Goal: Task Accomplishment & Management: Manage account settings

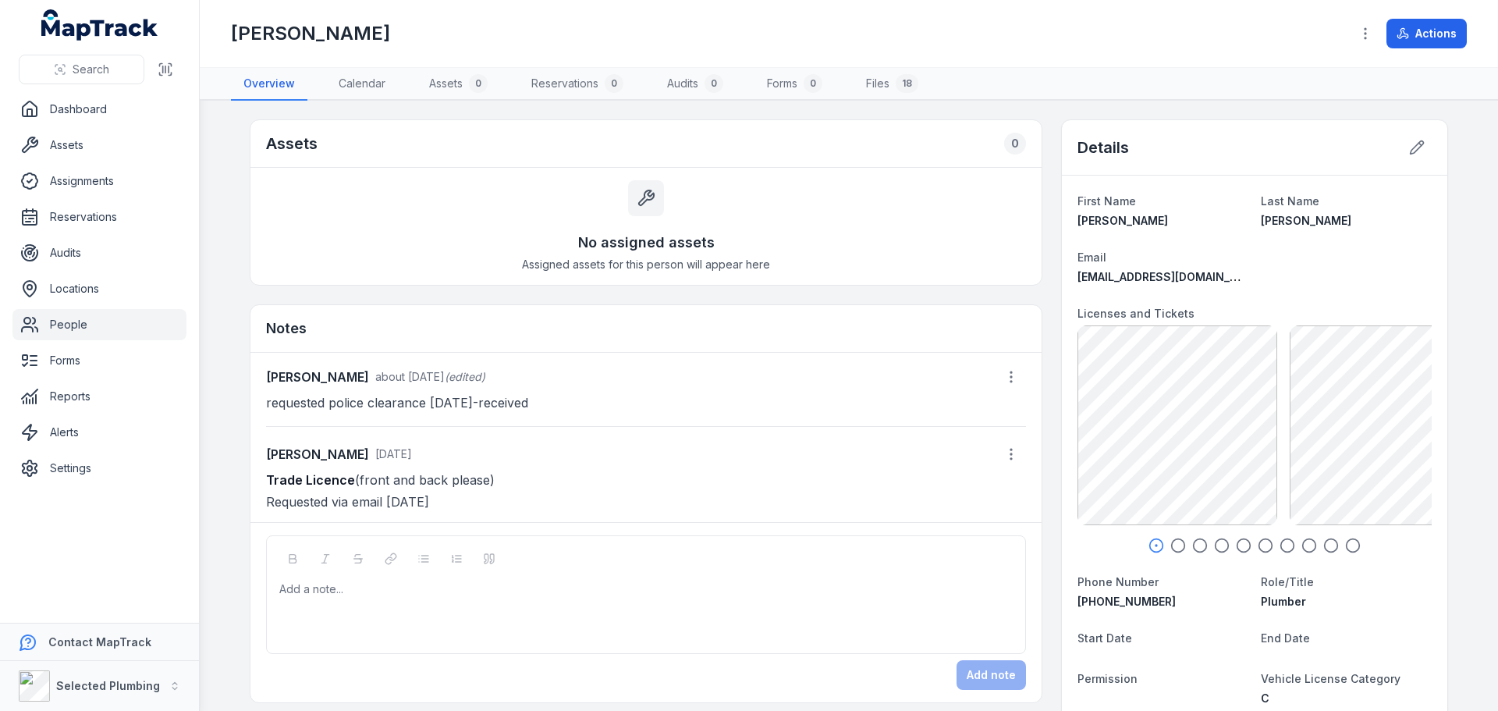
drag, startPoint x: 259, startPoint y: 477, endPoint x: 522, endPoint y: 470, distance: 263.0
click at [522, 470] on div "[PERSON_NAME] about [DATE] (edited) requested police clearance [DATE]-received …" at bounding box center [645, 437] width 791 height 169
copy p "Trade Licence (front and back please)"
click at [289, 585] on div at bounding box center [646, 589] width 733 height 16
paste div
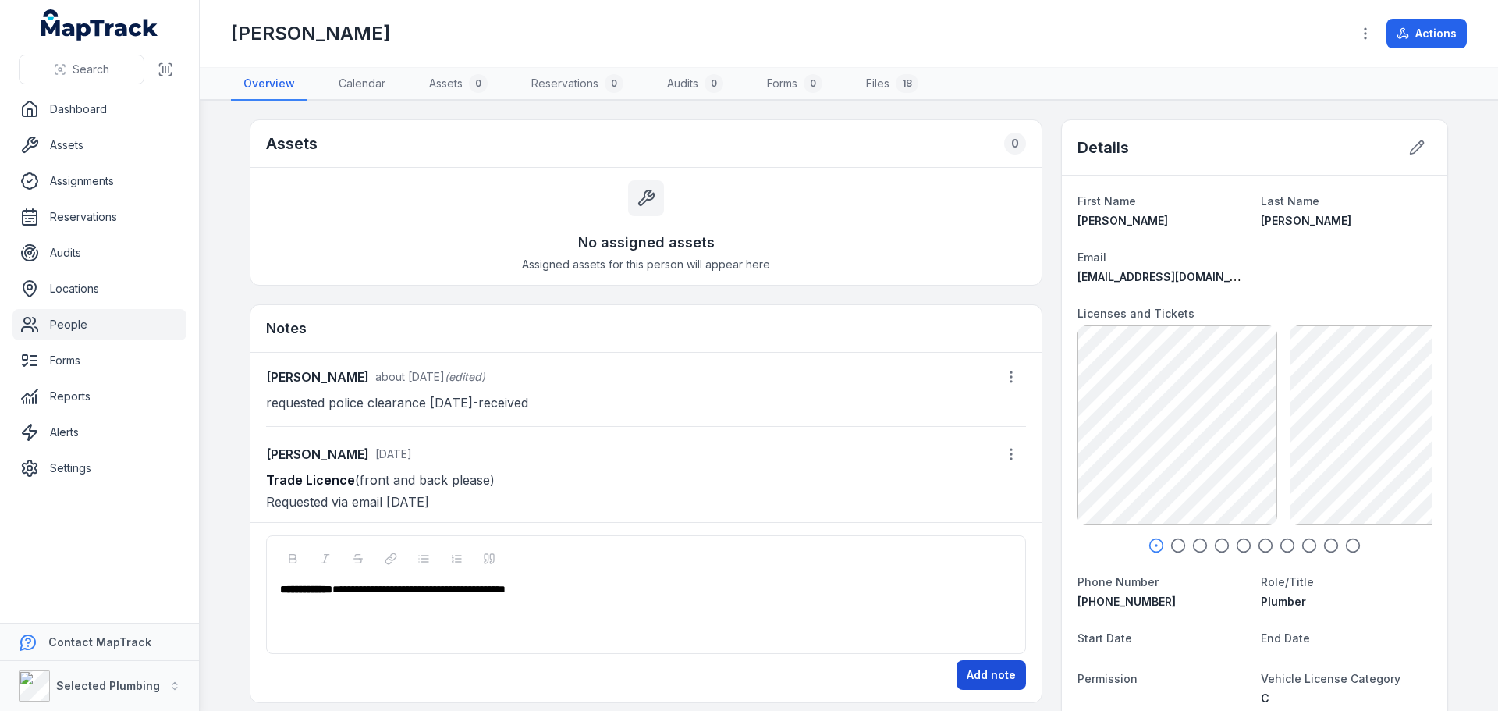
click at [979, 680] on button "Add note" at bounding box center [990, 675] width 69 height 30
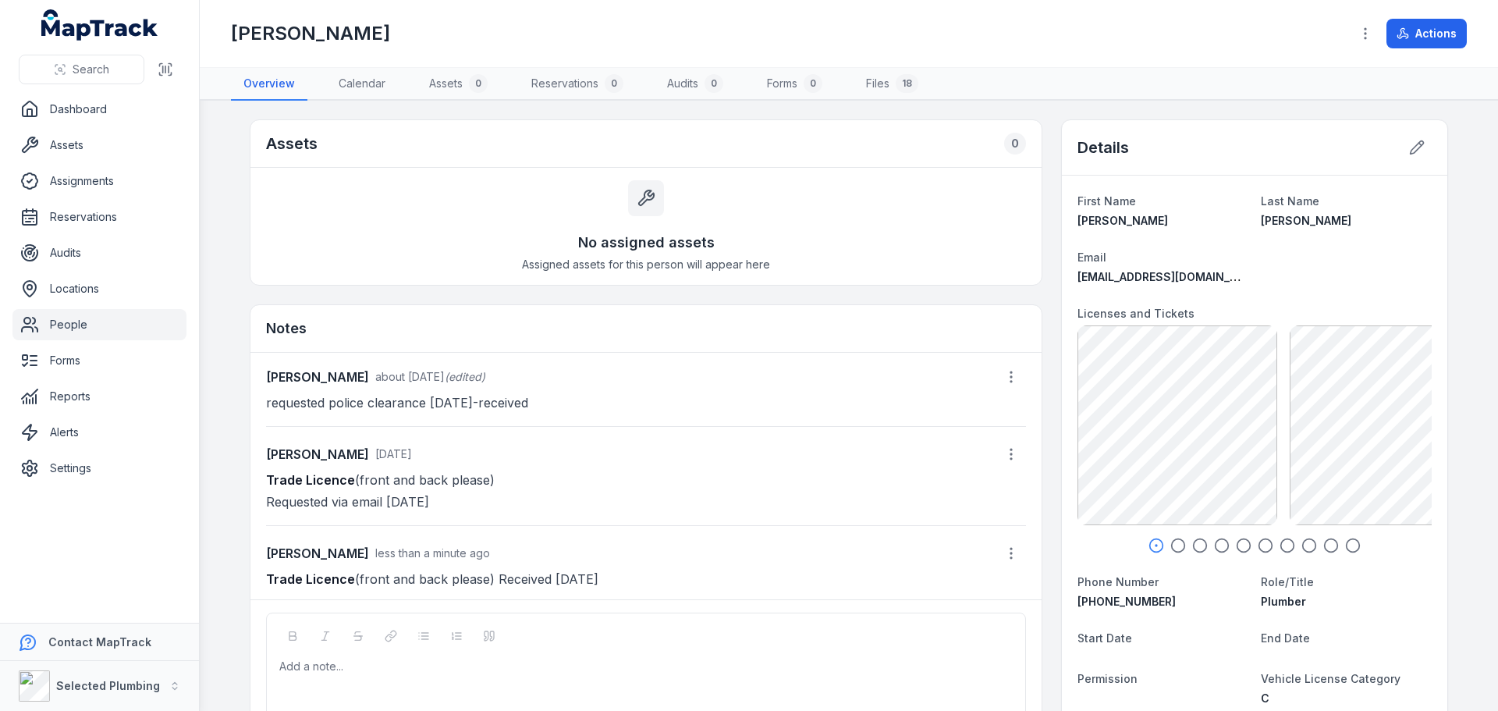
drag, startPoint x: 51, startPoint y: 322, endPoint x: 66, endPoint y: 324, distance: 15.7
click at [51, 322] on link "People" at bounding box center [99, 324] width 174 height 31
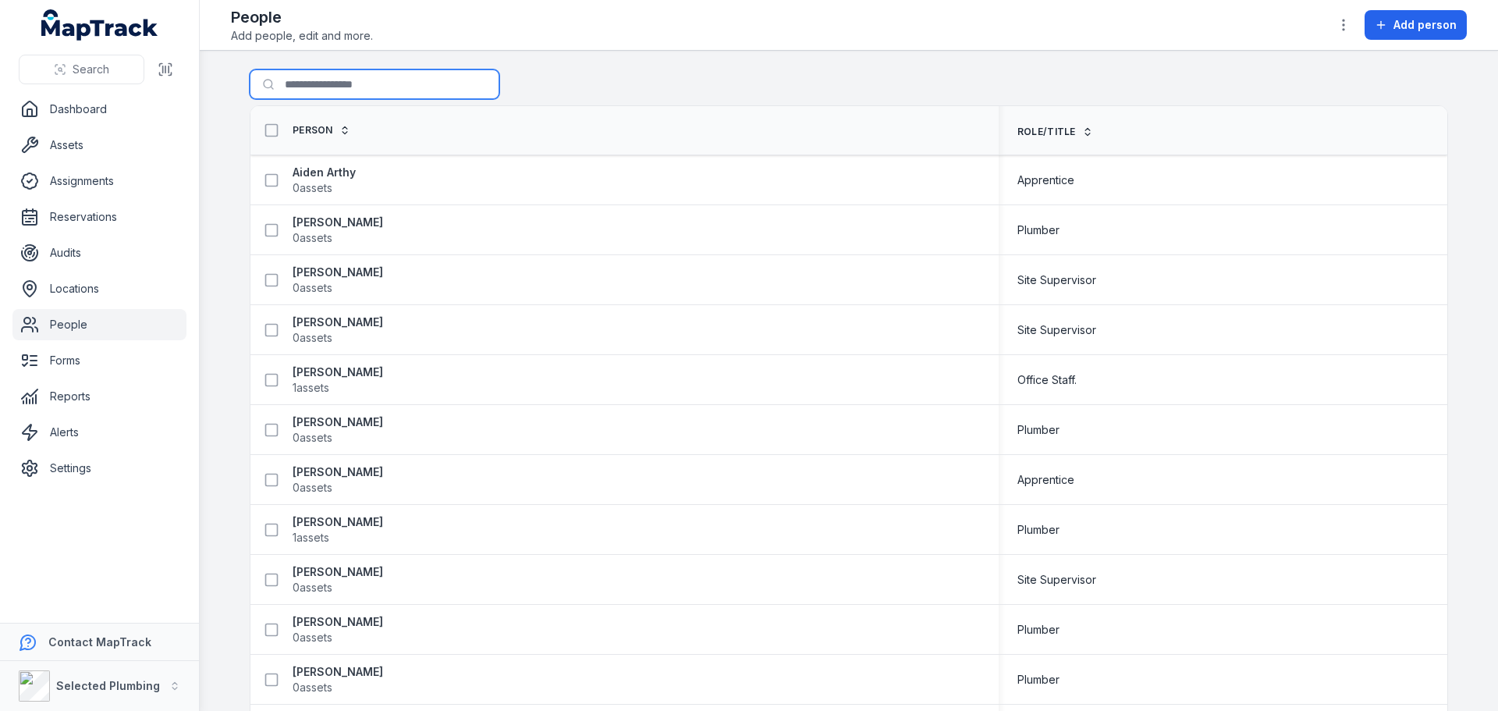
click at [333, 80] on input "Search for people" at bounding box center [375, 84] width 250 height 30
type input "***"
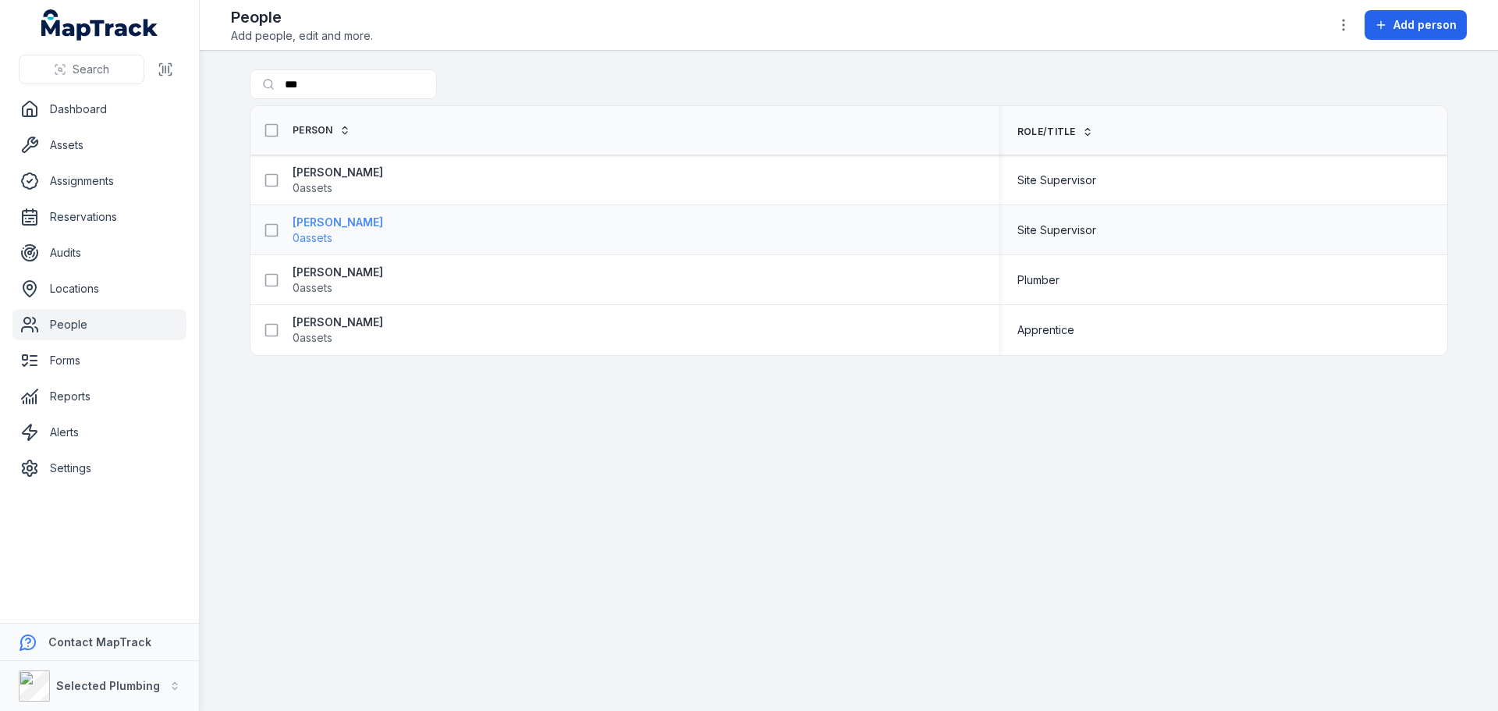
click at [349, 228] on strong "[PERSON_NAME]" at bounding box center [338, 223] width 90 height 16
click at [311, 223] on strong "[PERSON_NAME]" at bounding box center [338, 223] width 90 height 16
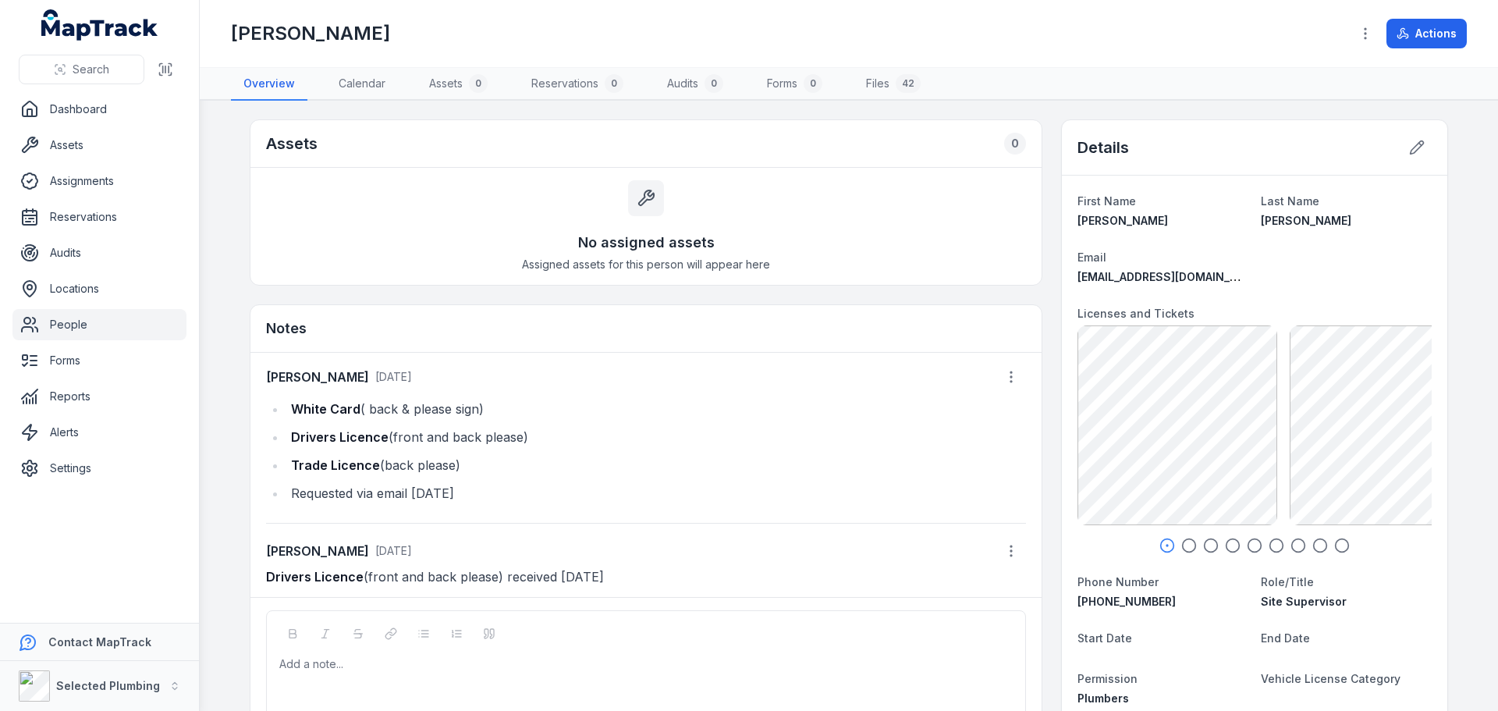
drag, startPoint x: 86, startPoint y: 325, endPoint x: 177, endPoint y: 270, distance: 106.4
click at [86, 325] on link "People" at bounding box center [99, 324] width 174 height 31
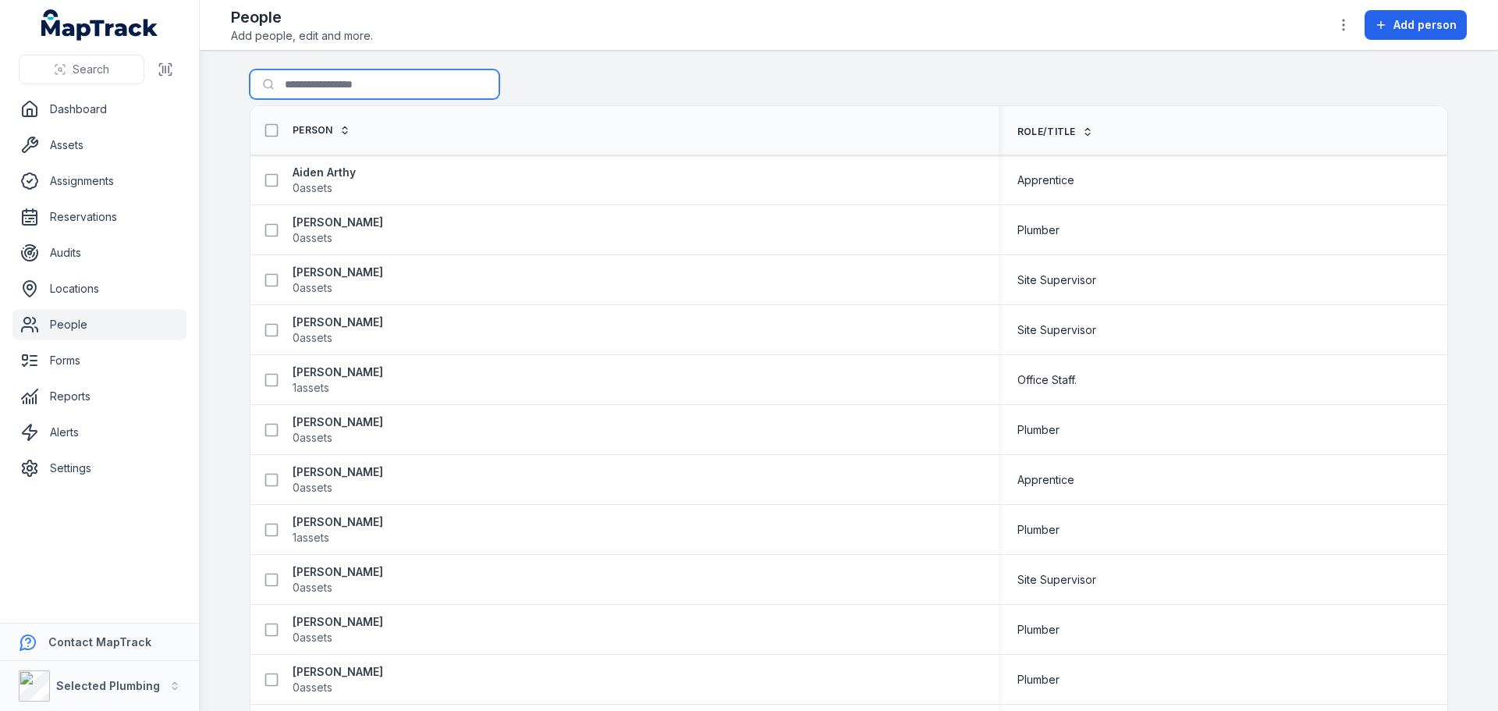
click at [324, 78] on input "Search for people" at bounding box center [375, 84] width 250 height 30
type input "******"
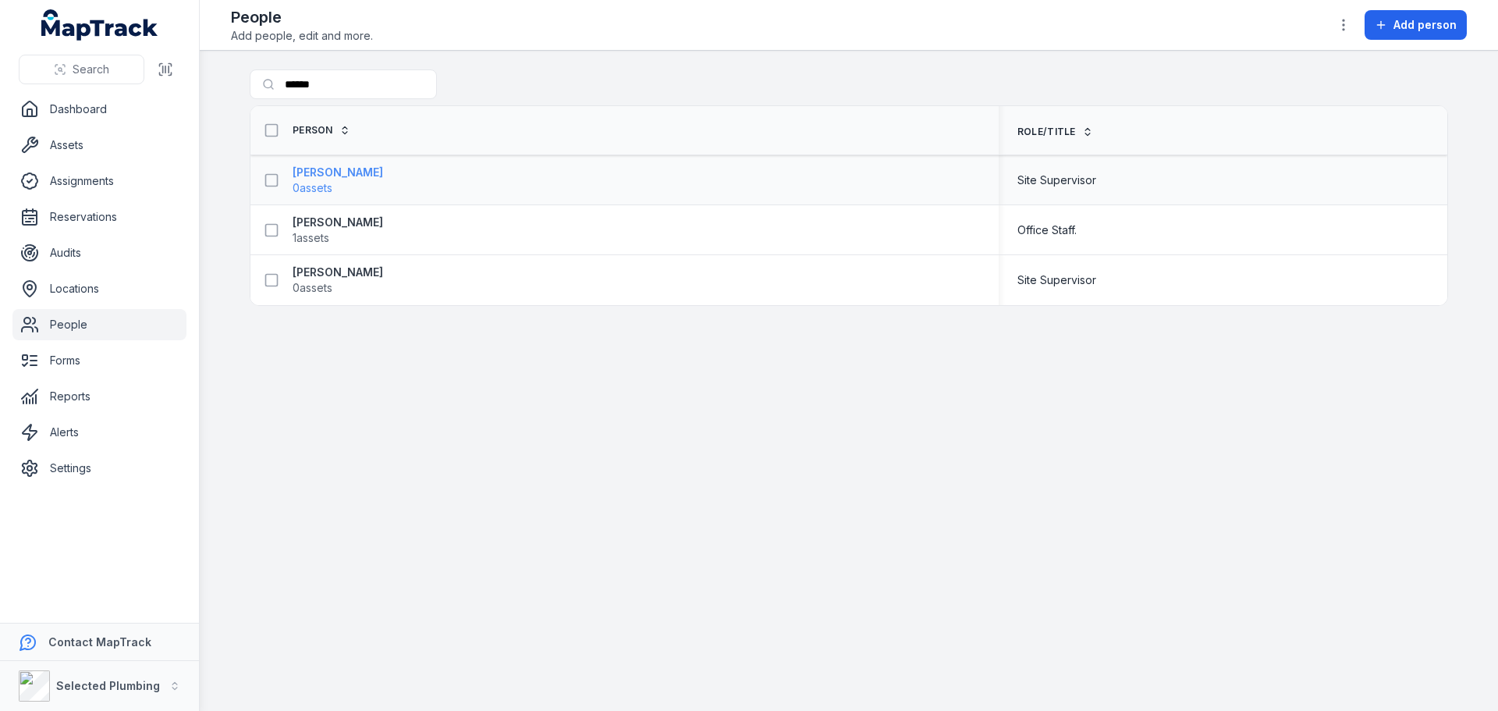
click at [340, 175] on strong "[PERSON_NAME]" at bounding box center [338, 173] width 90 height 16
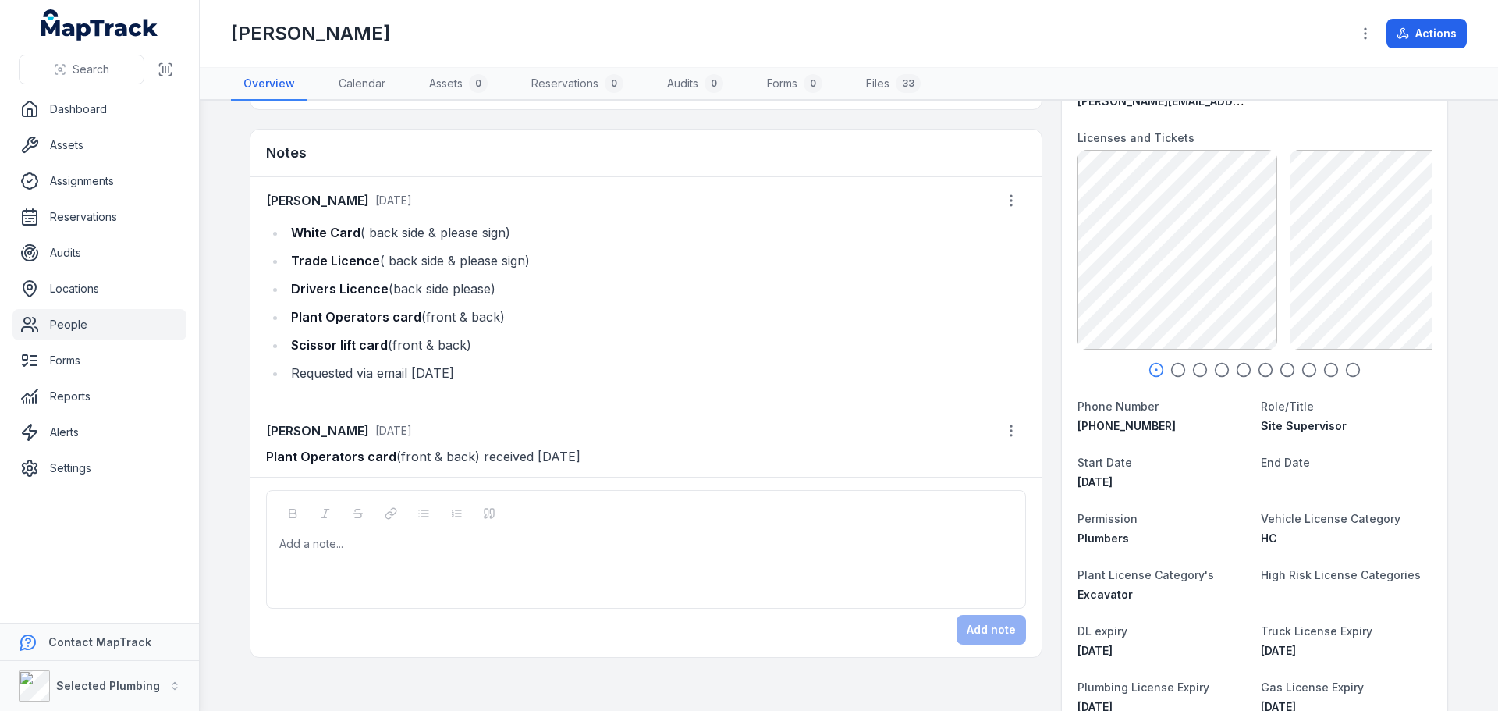
scroll to position [234, 0]
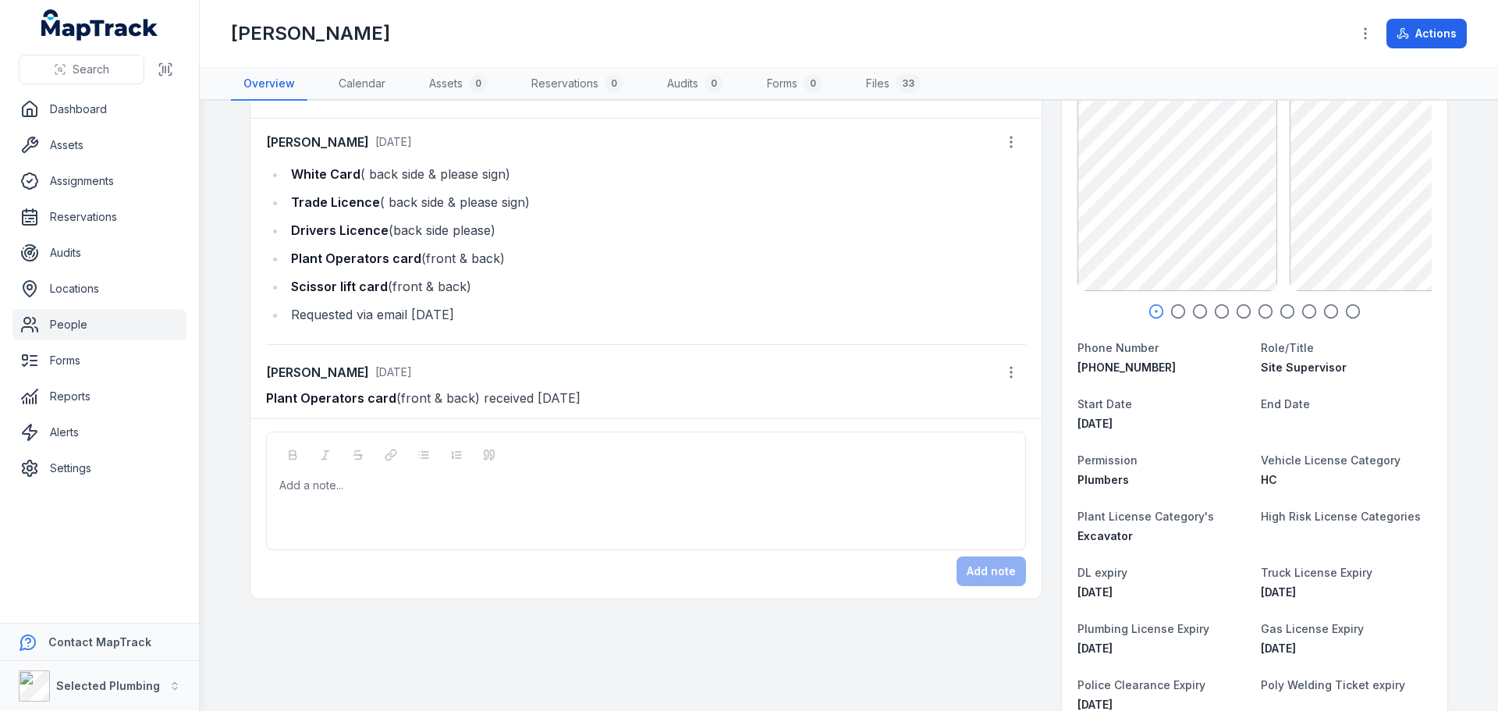
drag, startPoint x: 289, startPoint y: 286, endPoint x: 476, endPoint y: 293, distance: 187.4
click at [476, 293] on li "Scissor lift card (front & back)" at bounding box center [656, 286] width 740 height 22
click at [331, 493] on div "Add a note..." at bounding box center [645, 508] width 733 height 62
paste div
drag, startPoint x: 275, startPoint y: 484, endPoint x: 356, endPoint y: 492, distance: 81.5
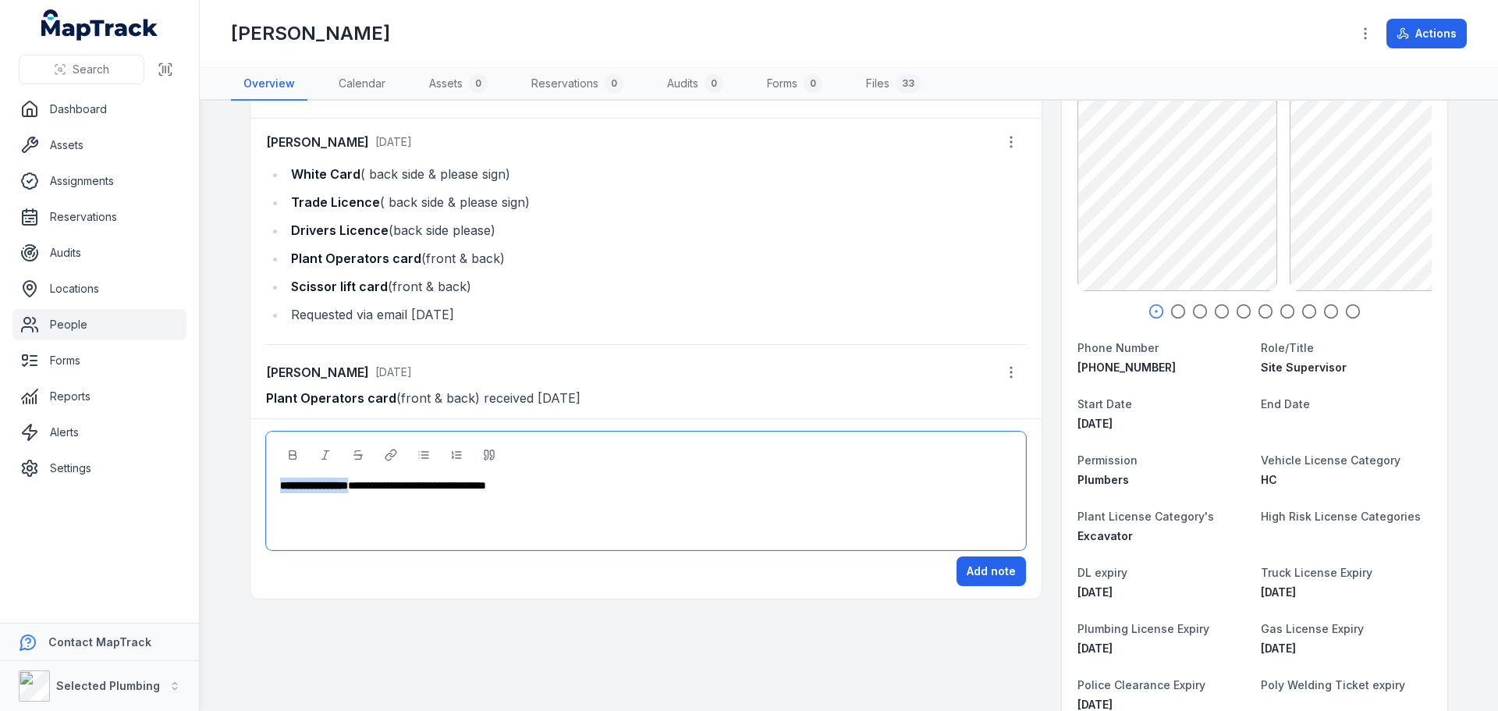
click at [356, 492] on div "**********" at bounding box center [646, 485] width 733 height 16
copy span "**********"
click at [1170, 308] on icon "button" at bounding box center [1178, 311] width 16 height 16
click at [1199, 310] on icon "button" at bounding box center [1200, 311] width 16 height 16
click at [1221, 313] on icon "button" at bounding box center [1222, 311] width 16 height 16
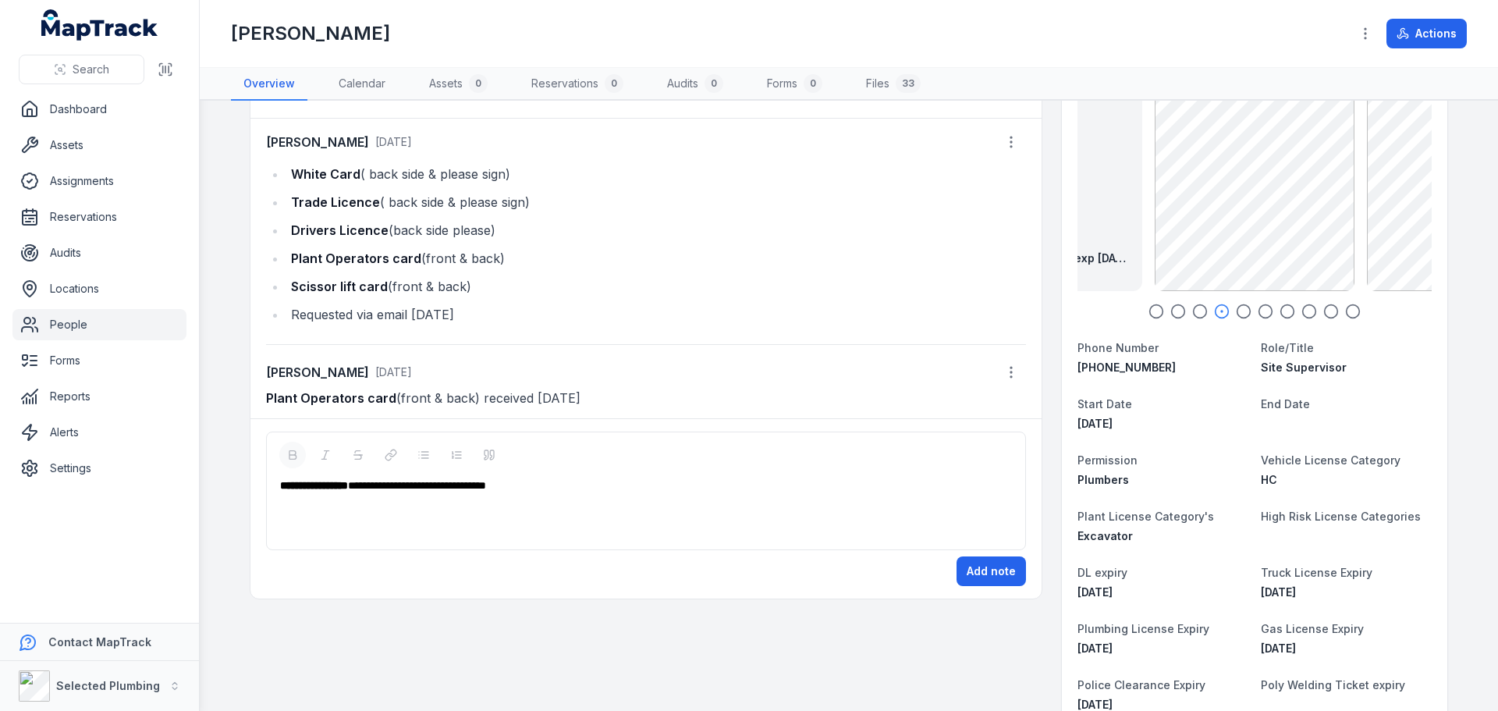
click at [1241, 307] on icon "button" at bounding box center [1244, 311] width 16 height 16
click at [1262, 311] on icon "button" at bounding box center [1266, 311] width 16 height 16
click at [1284, 307] on icon "button" at bounding box center [1287, 311] width 16 height 16
click at [1303, 312] on icon "button" at bounding box center [1309, 311] width 16 height 16
click at [1323, 310] on icon "button" at bounding box center [1331, 311] width 16 height 16
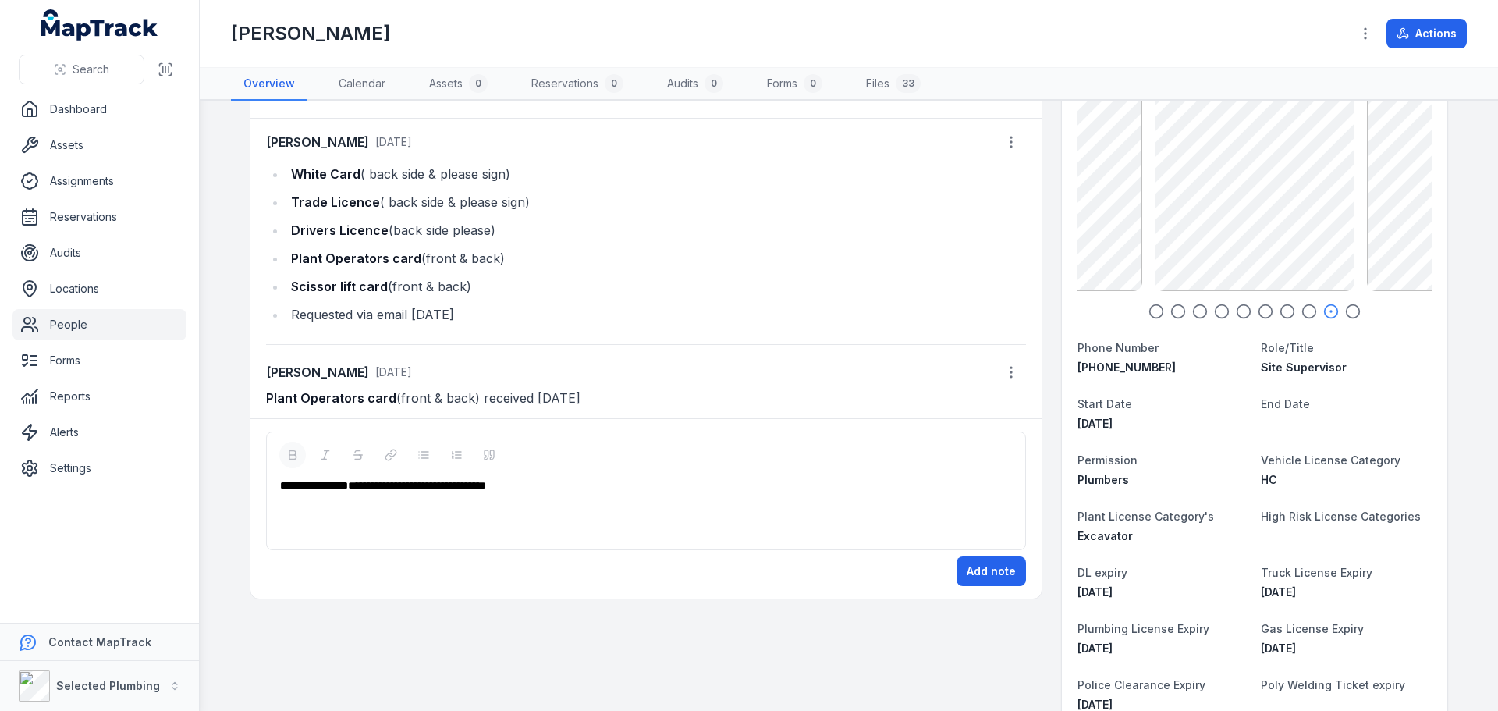
click at [1347, 313] on icon "button" at bounding box center [1353, 311] width 16 height 16
click at [1152, 311] on icon "button" at bounding box center [1156, 311] width 16 height 16
drag, startPoint x: 542, startPoint y: 492, endPoint x: 206, endPoint y: 495, distance: 336.3
click at [209, 495] on main "**********" at bounding box center [849, 406] width 1298 height 610
click at [541, 493] on div "**********" at bounding box center [645, 508] width 733 height 62
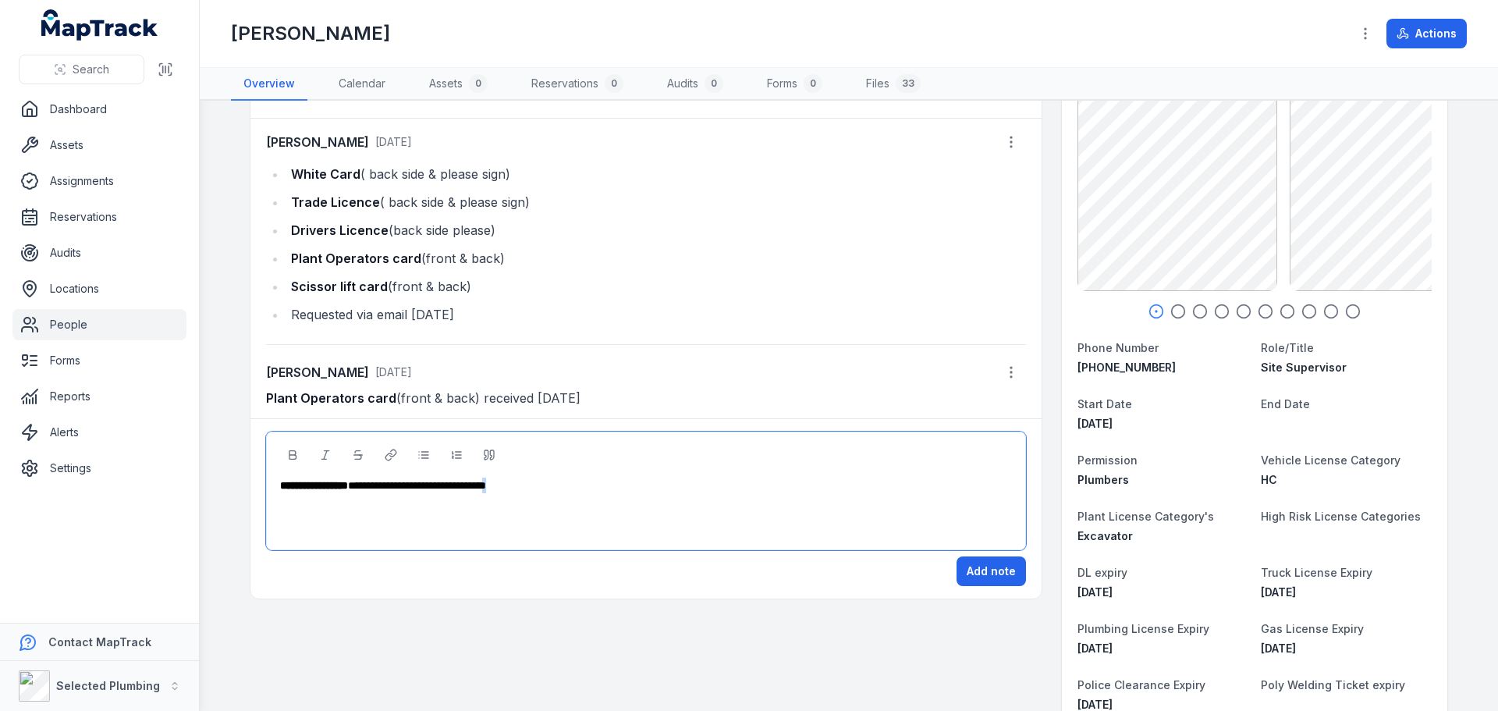
click at [605, 485] on div "**********" at bounding box center [646, 485] width 733 height 16
drag, startPoint x: 594, startPoint y: 483, endPoint x: 244, endPoint y: 484, distance: 350.3
click at [254, 484] on div "**********" at bounding box center [645, 508] width 791 height 180
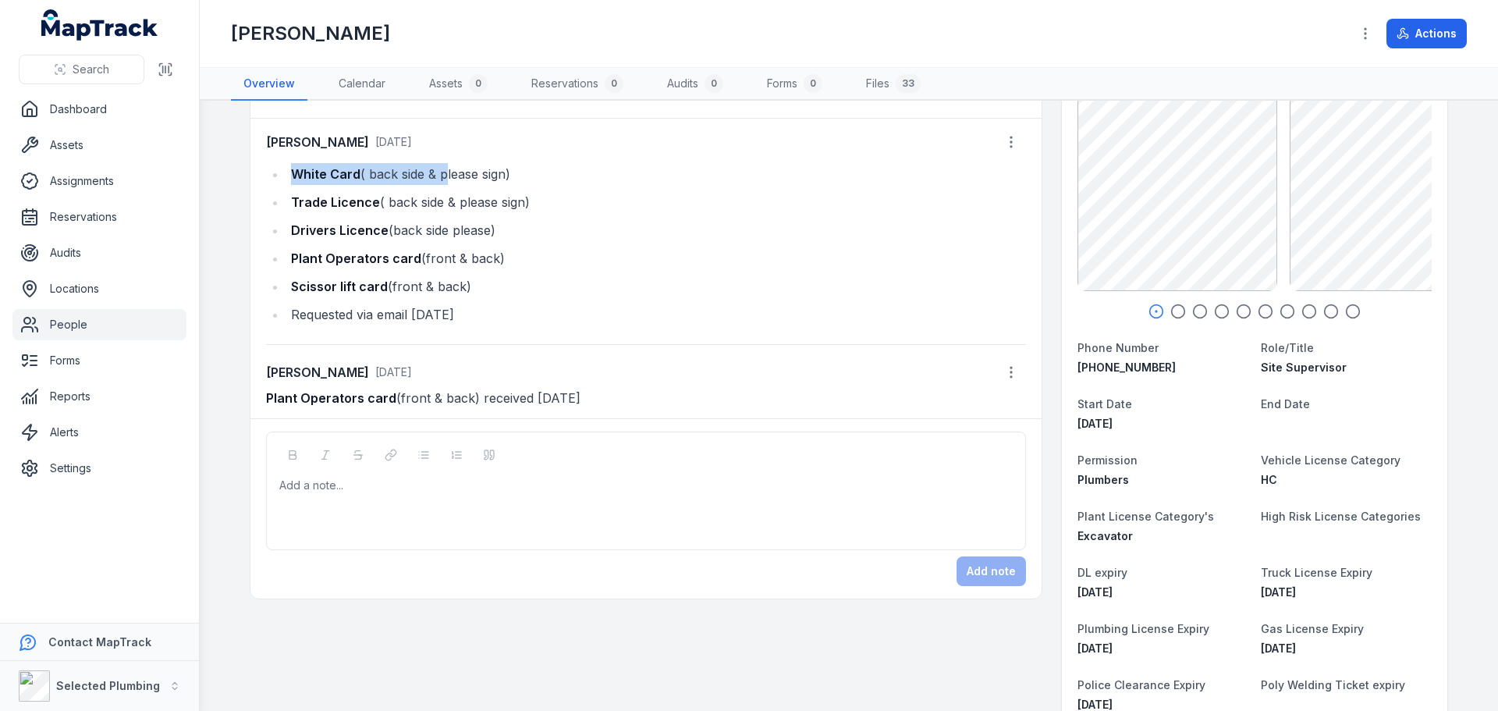
drag, startPoint x: 286, startPoint y: 172, endPoint x: 435, endPoint y: 183, distance: 148.6
click at [435, 183] on li "White Card ( back side & please sign)" at bounding box center [656, 174] width 740 height 22
click at [1173, 312] on icon "button" at bounding box center [1178, 311] width 16 height 16
click at [1216, 311] on icon "button" at bounding box center [1222, 311] width 16 height 16
click at [1323, 311] on icon "button" at bounding box center [1331, 311] width 16 height 16
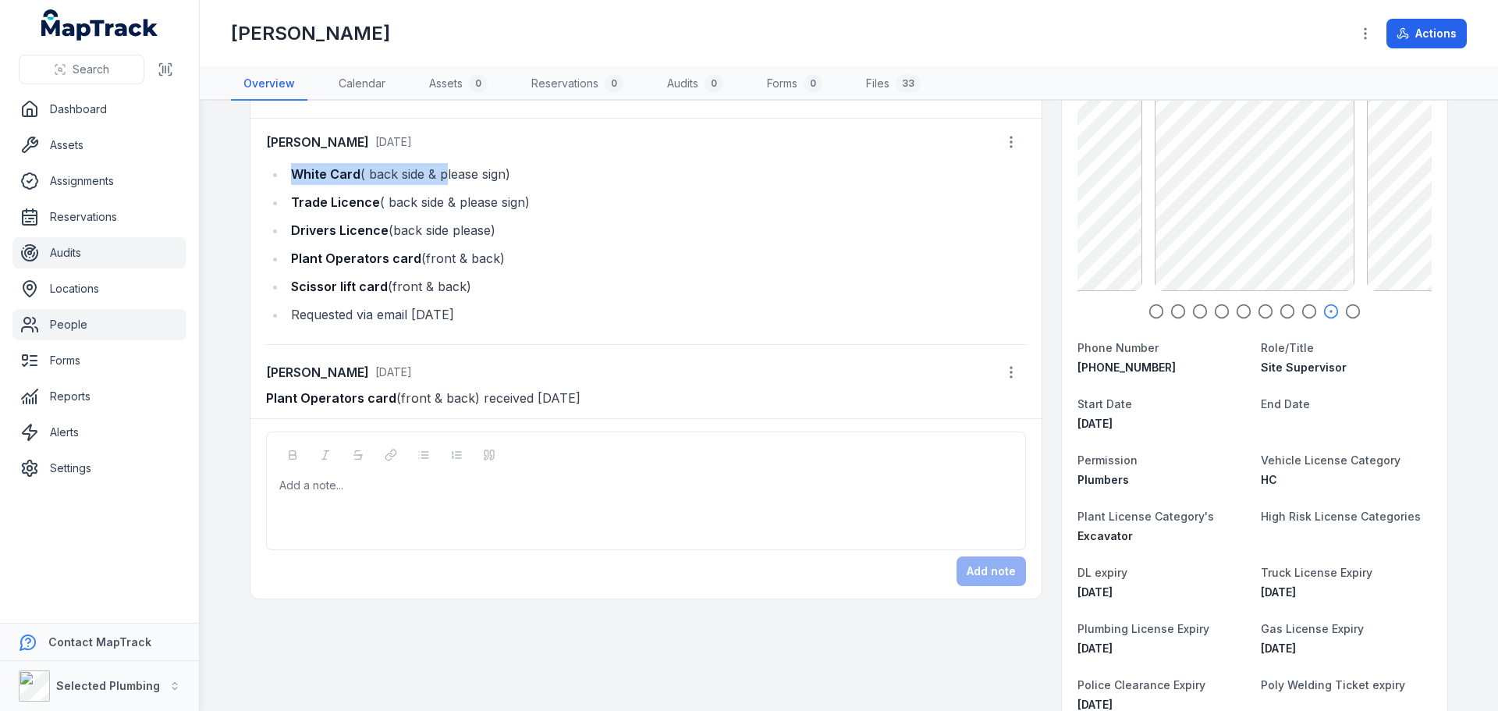
drag, startPoint x: 57, startPoint y: 324, endPoint x: 169, endPoint y: 254, distance: 131.8
click at [57, 324] on link "People" at bounding box center [99, 324] width 174 height 31
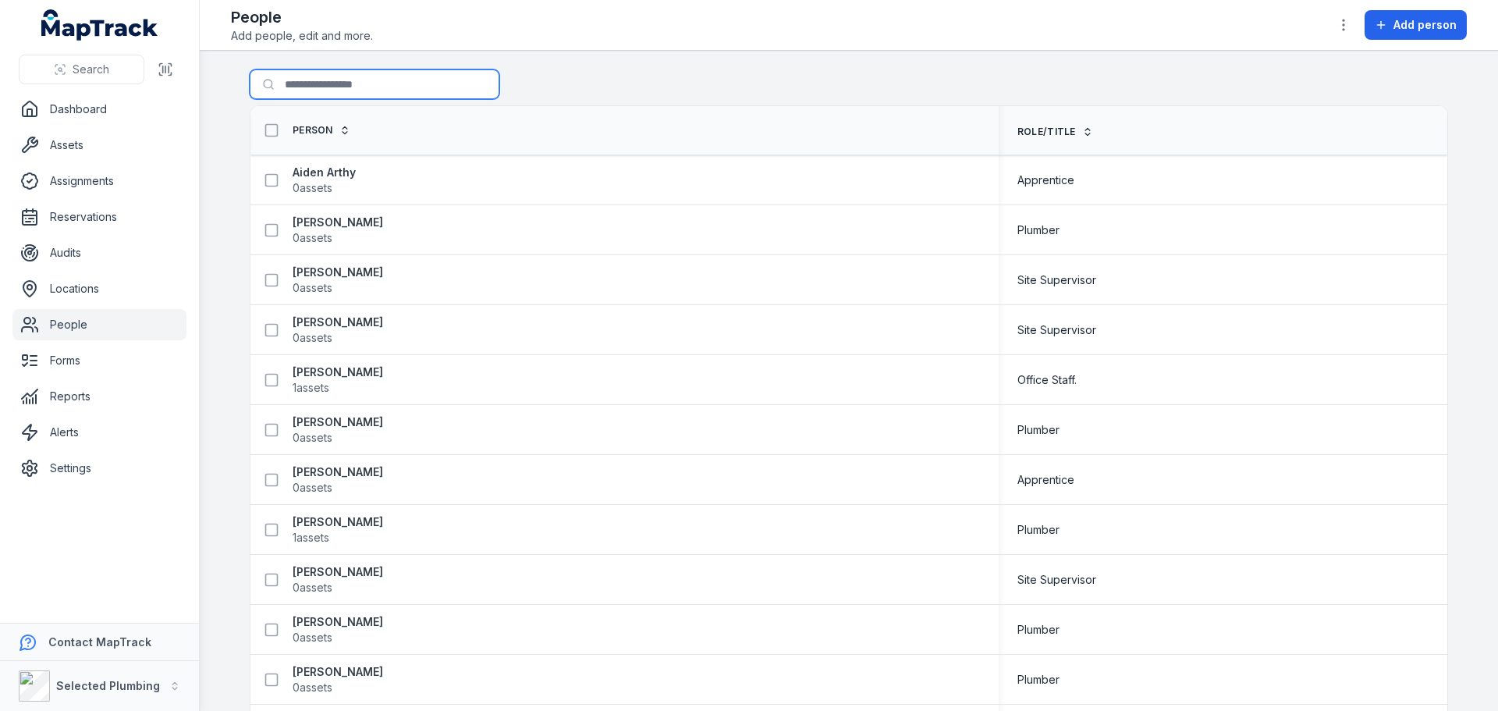
click at [357, 81] on input "Search for people" at bounding box center [375, 84] width 250 height 30
type input "***"
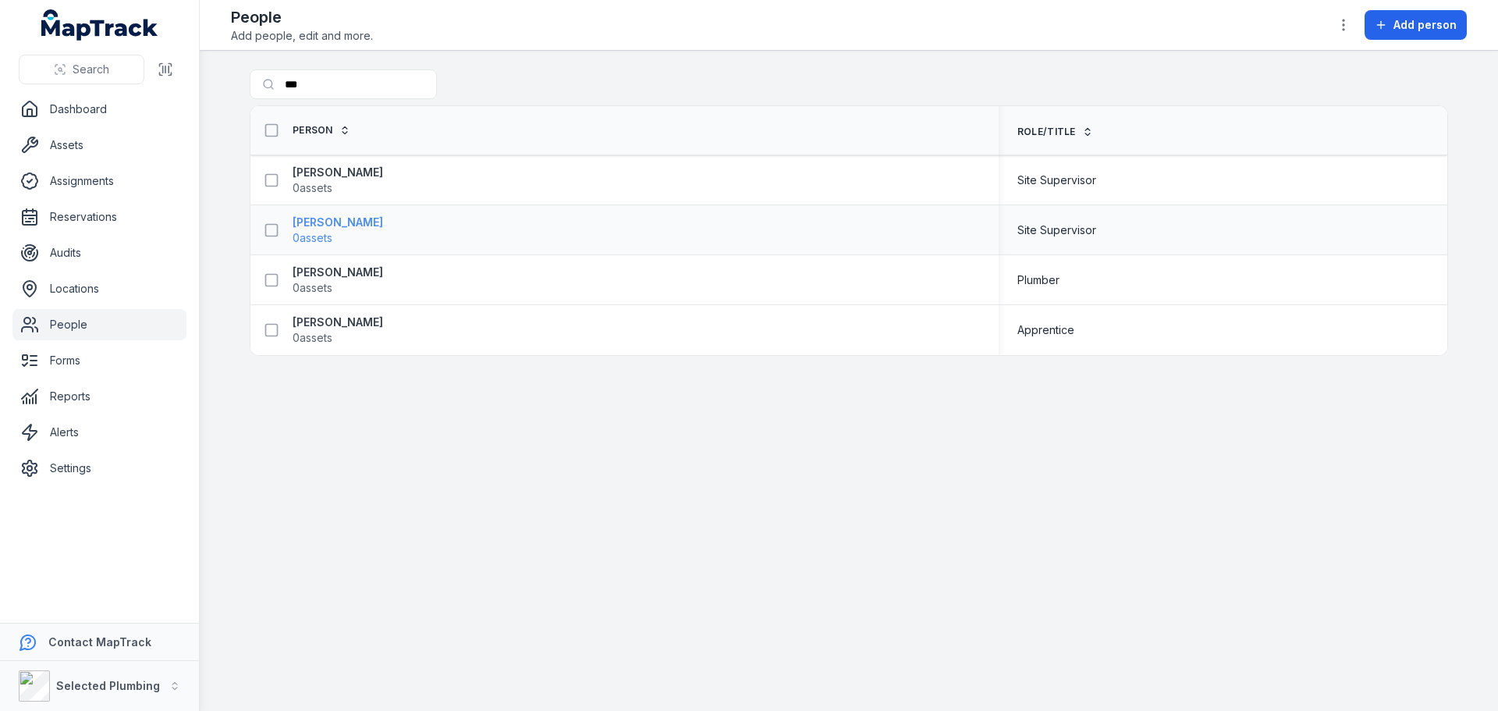
click at [322, 220] on strong "[PERSON_NAME]" at bounding box center [338, 223] width 90 height 16
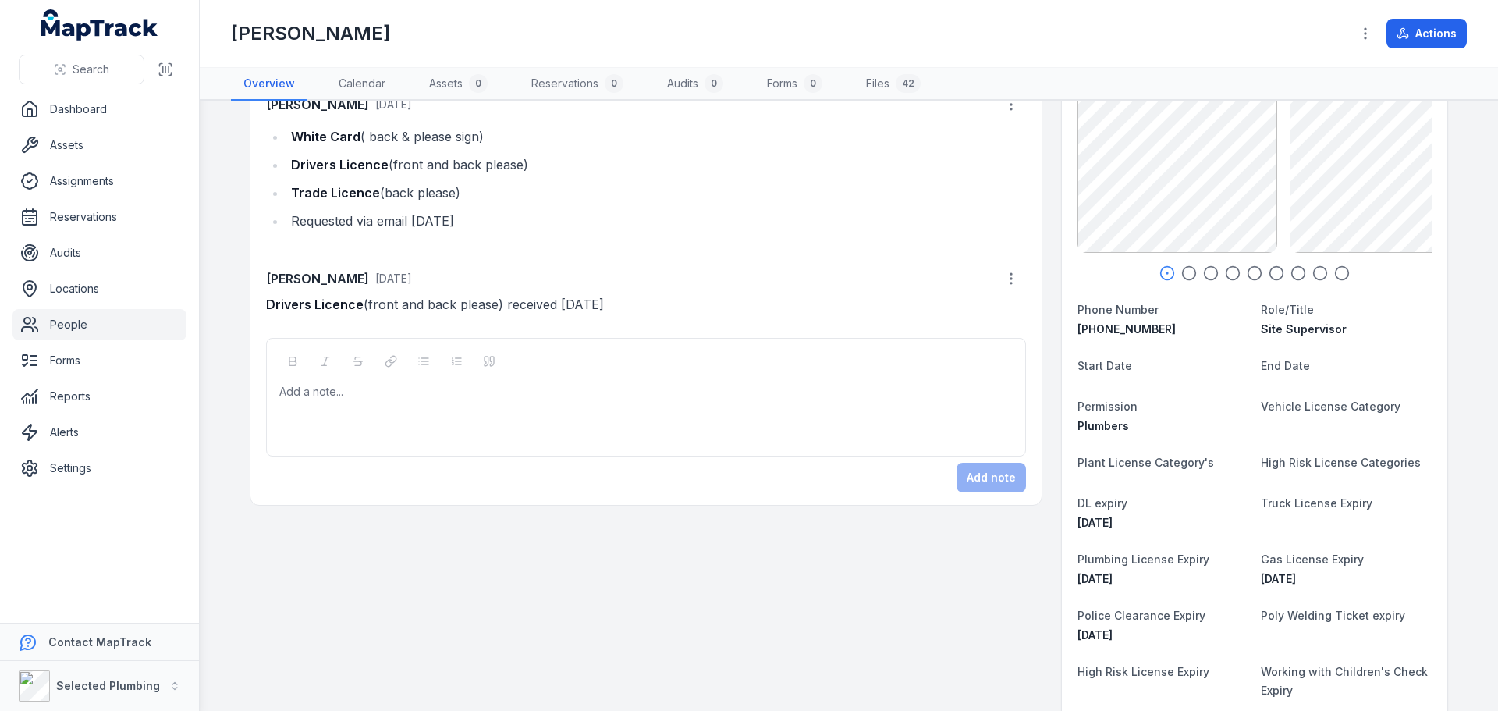
scroll to position [234, 0]
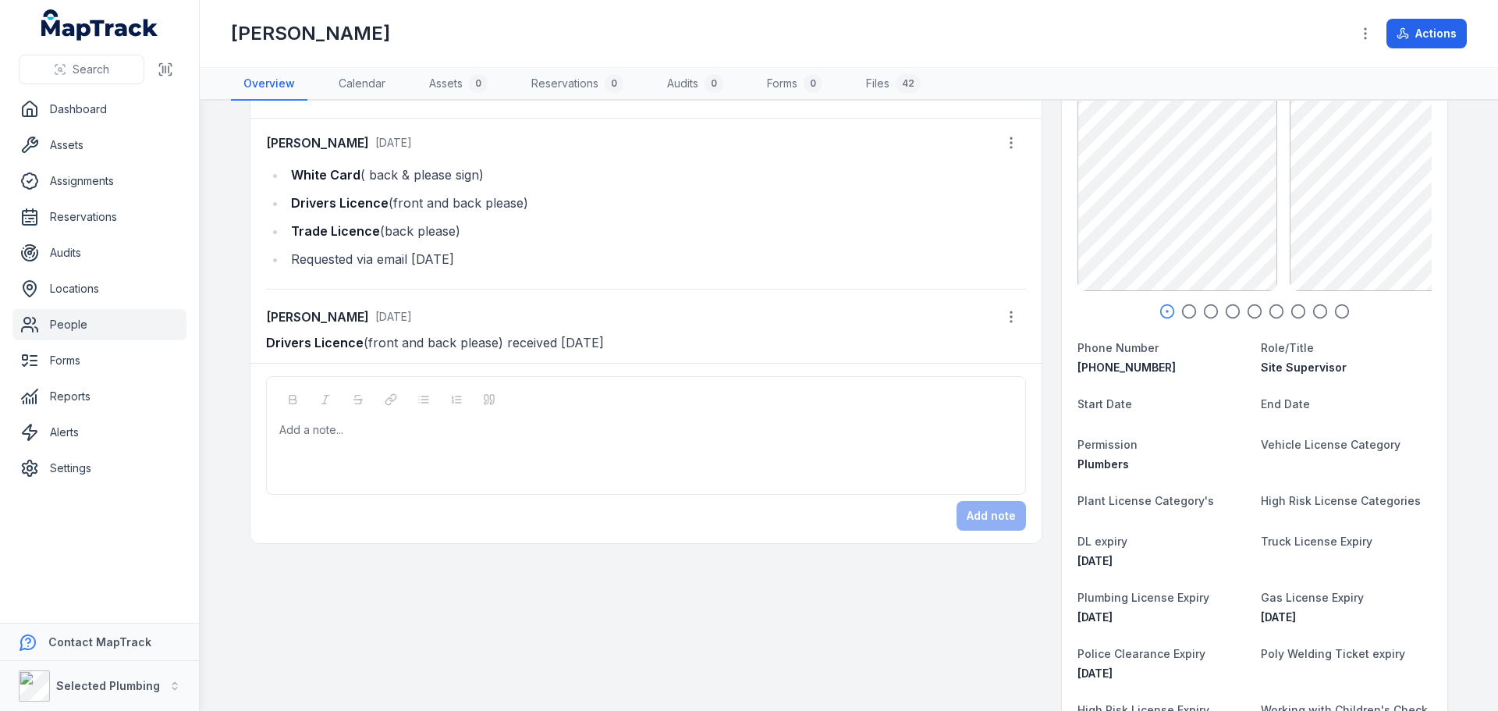
click at [1205, 316] on circle "button" at bounding box center [1211, 311] width 13 height 13
click at [1247, 310] on icon "button" at bounding box center [1255, 311] width 16 height 16
click at [1282, 310] on div at bounding box center [1254, 311] width 354 height 16
click at [1335, 308] on icon "button" at bounding box center [1342, 311] width 16 height 16
click at [1312, 307] on icon "button" at bounding box center [1320, 311] width 16 height 16
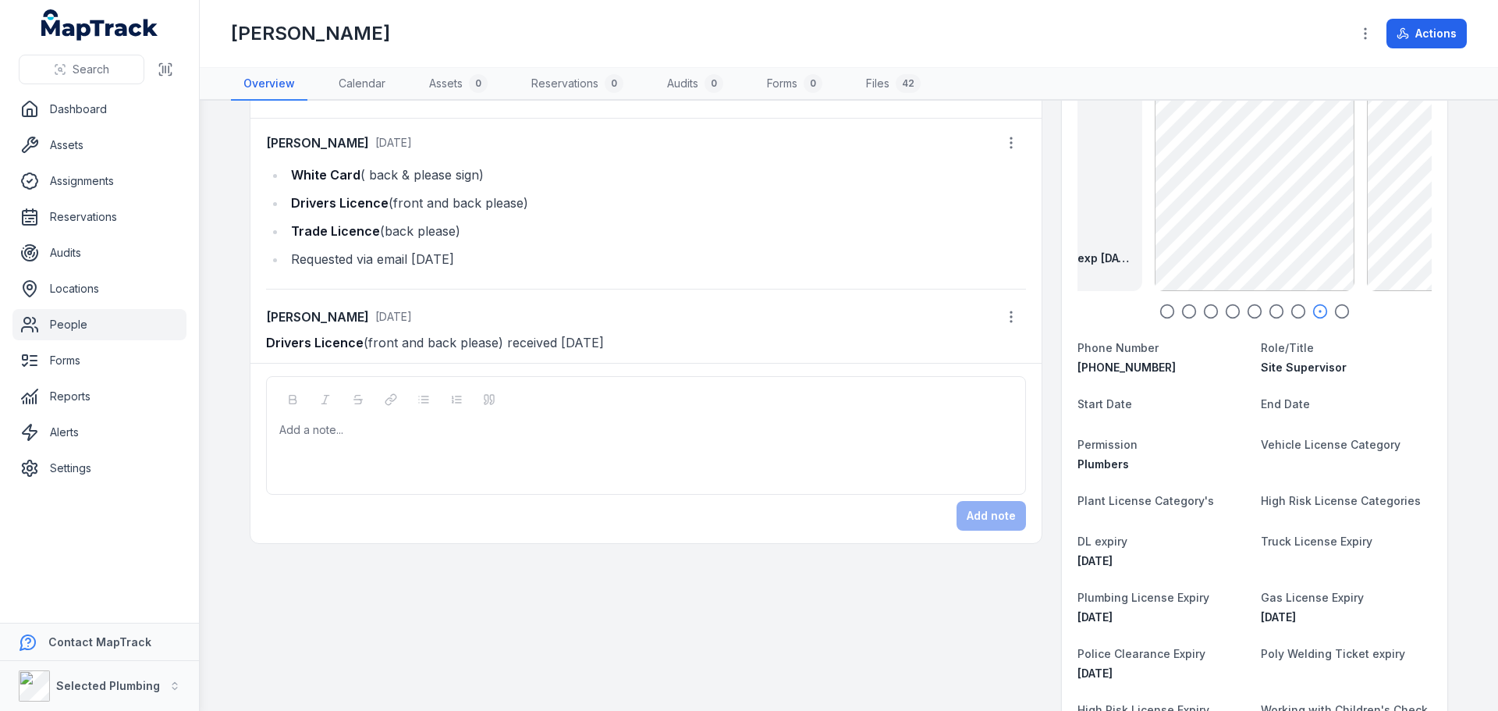
click at [1294, 308] on icon "button" at bounding box center [1298, 311] width 16 height 16
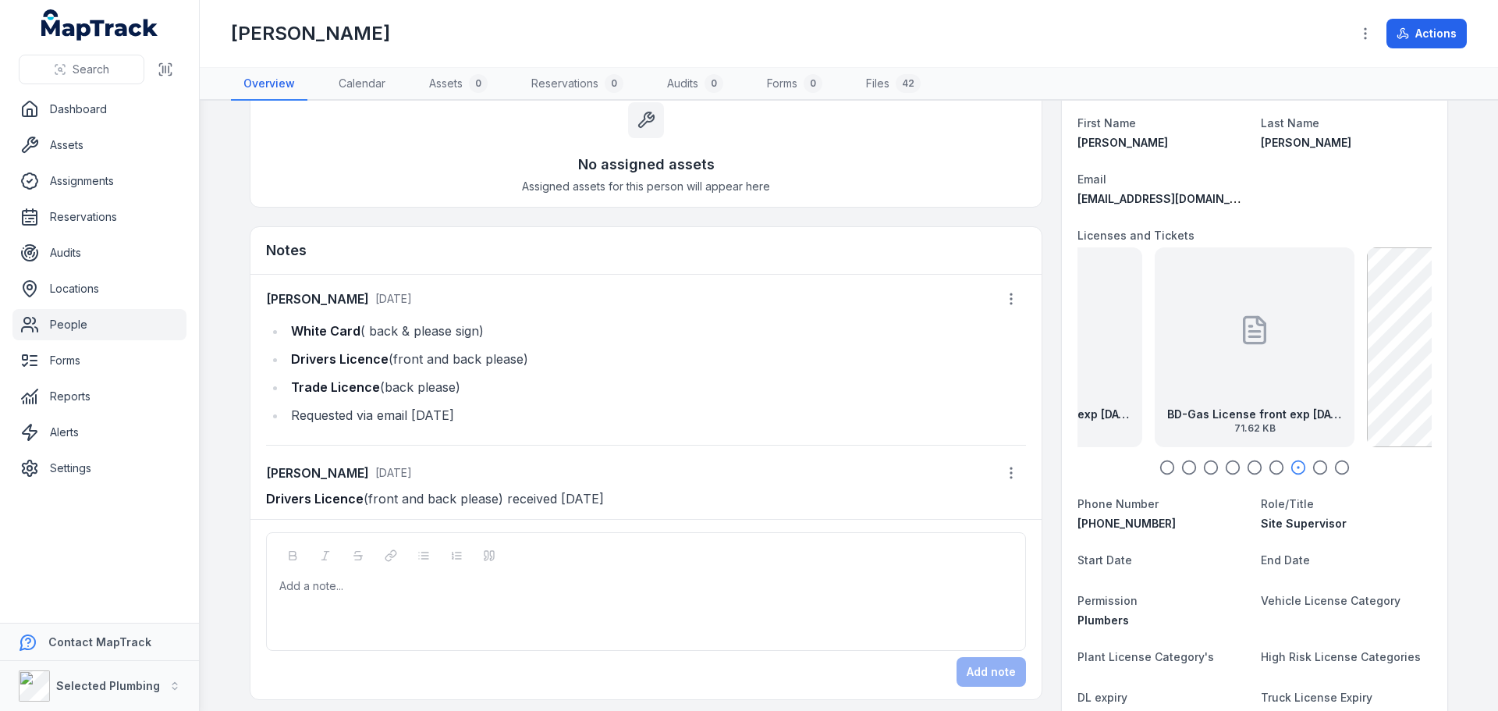
drag, startPoint x: 438, startPoint y: 332, endPoint x: 275, endPoint y: 329, distance: 163.9
click at [275, 329] on ul "White Card ( back & please sign) Drivers Licence (front and back please) Trade …" at bounding box center [646, 373] width 760 height 106
copy li "White Card ( back & please sign)"
click at [343, 587] on div at bounding box center [646, 586] width 733 height 16
click at [1010, 474] on icon "button" at bounding box center [1011, 473] width 16 height 16
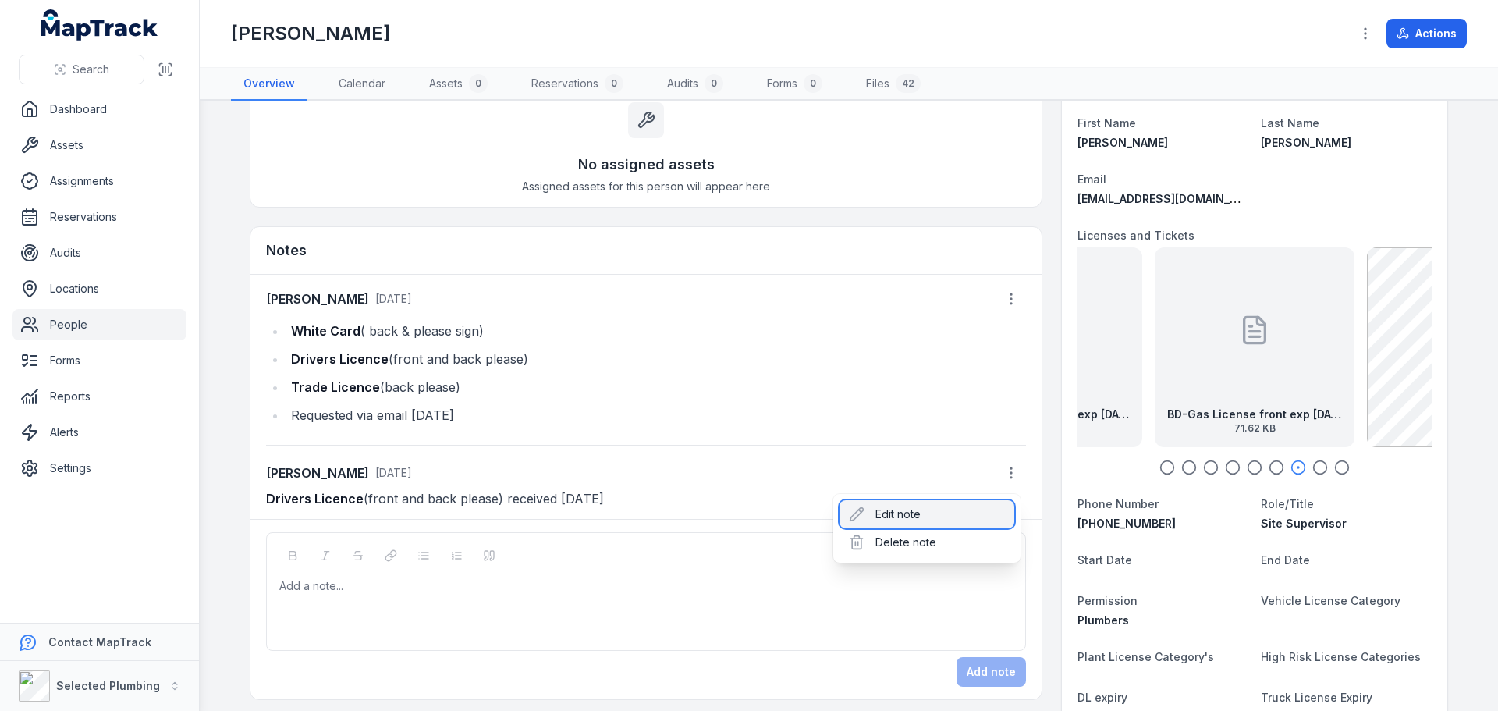
click at [903, 510] on div "Edit note" at bounding box center [926, 514] width 175 height 28
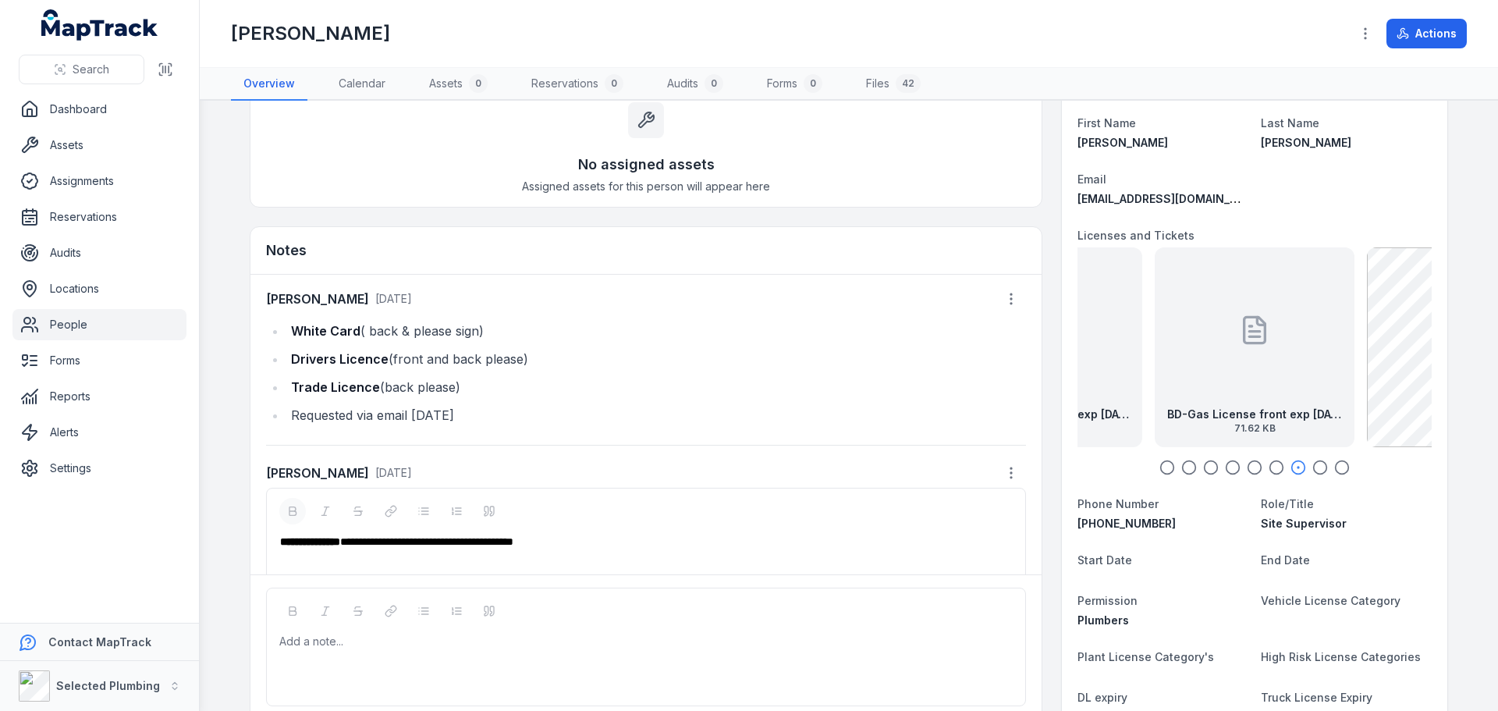
click at [627, 545] on div "**********" at bounding box center [646, 542] width 733 height 16
paste div
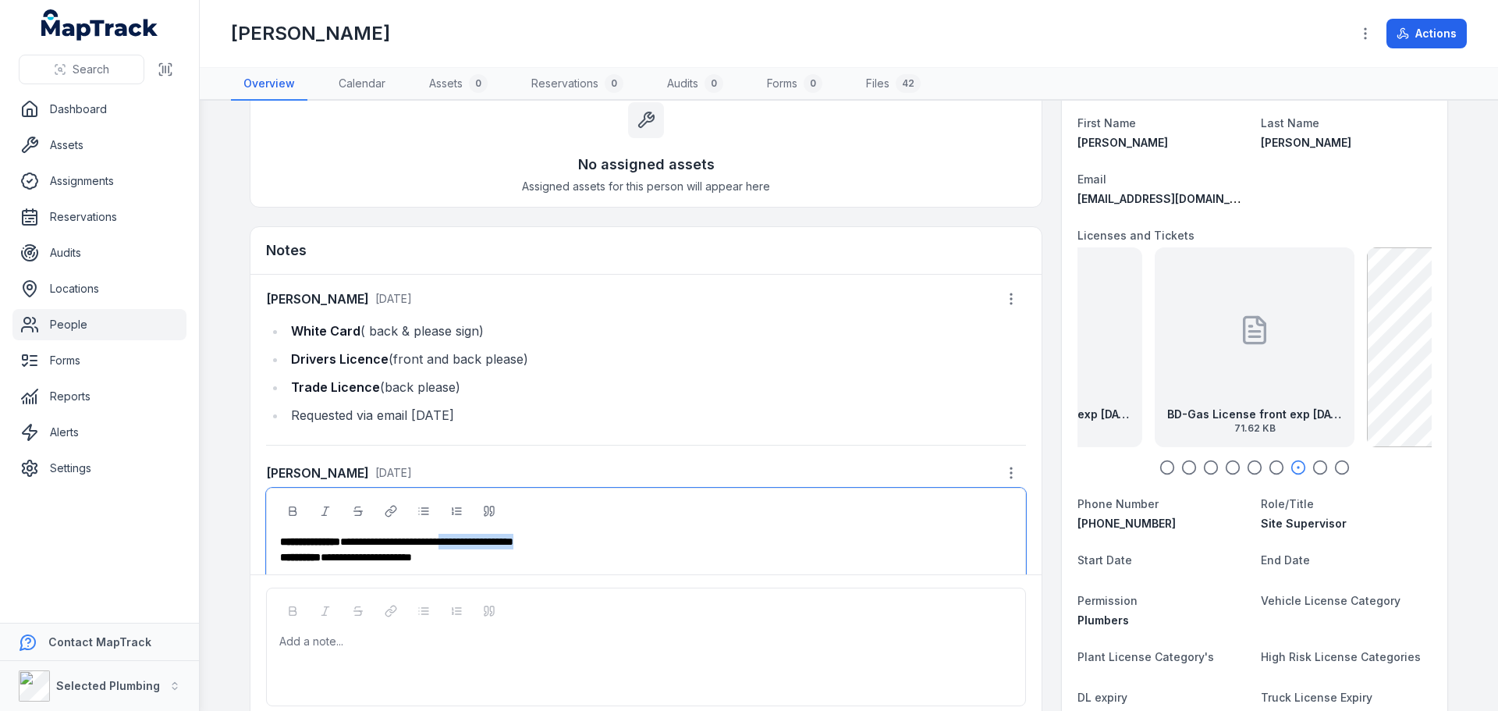
drag, startPoint x: 483, startPoint y: 539, endPoint x: 656, endPoint y: 544, distance: 173.3
click at [656, 544] on div "**********" at bounding box center [646, 542] width 733 height 16
drag, startPoint x: 485, startPoint y: 534, endPoint x: 652, endPoint y: 534, distance: 167.0
click at [652, 534] on div "**********" at bounding box center [646, 542] width 733 height 16
click at [466, 561] on div "**********" at bounding box center [646, 557] width 733 height 16
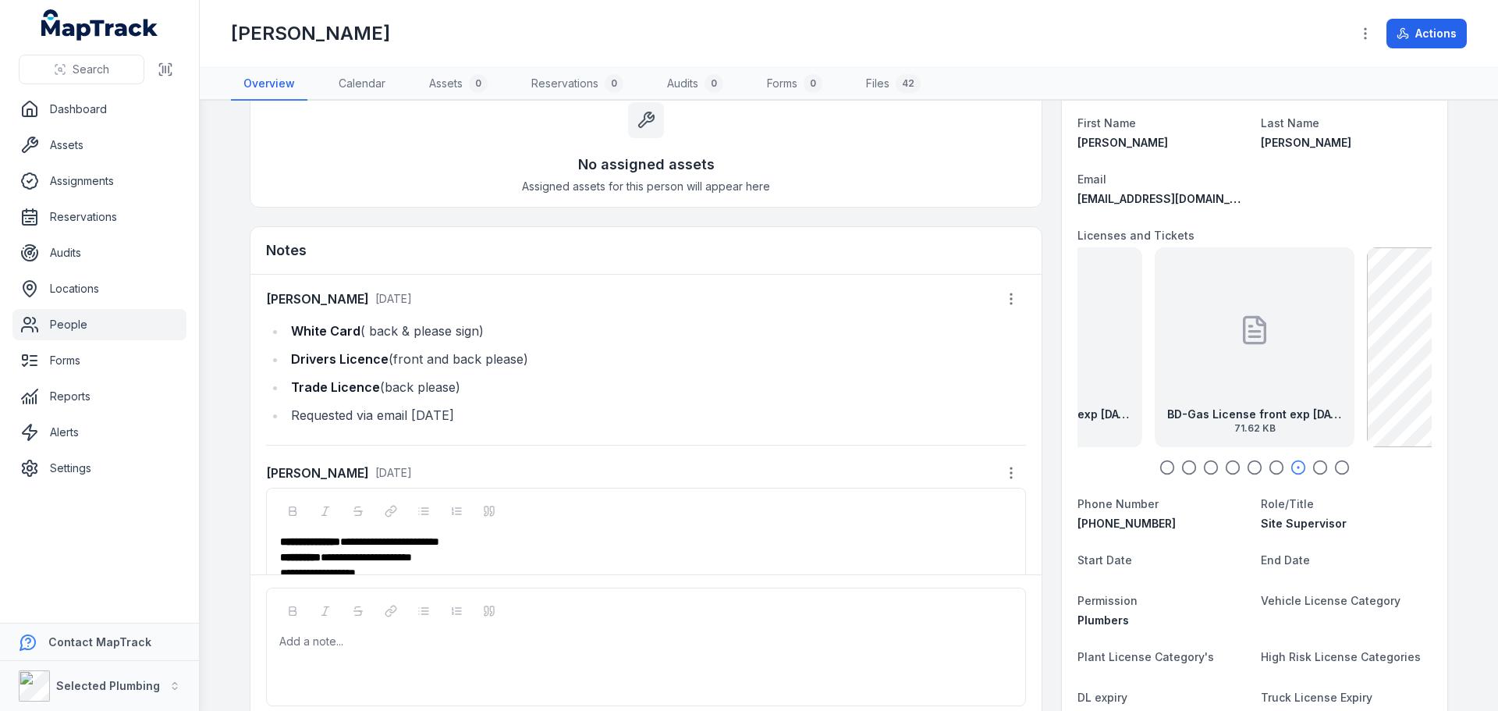
drag, startPoint x: 287, startPoint y: 351, endPoint x: 295, endPoint y: 350, distance: 8.0
click at [291, 351] on strong "Drivers Licence" at bounding box center [340, 359] width 98 height 16
drag, startPoint x: 289, startPoint y: 387, endPoint x: 477, endPoint y: 392, distance: 188.1
click at [477, 392] on li "Trade Licence (back please)" at bounding box center [656, 387] width 740 height 22
copy li "Trade Licence (back please)"
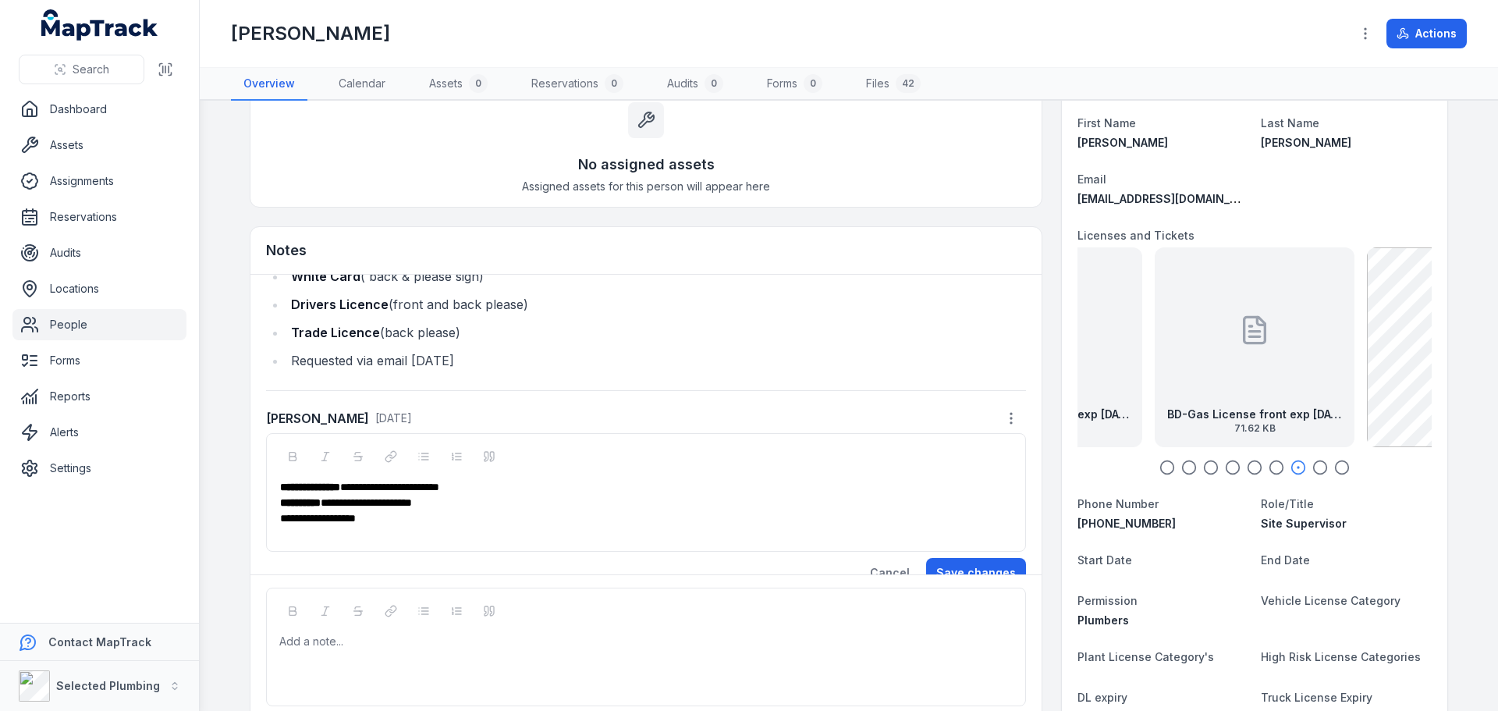
scroll to position [77, 0]
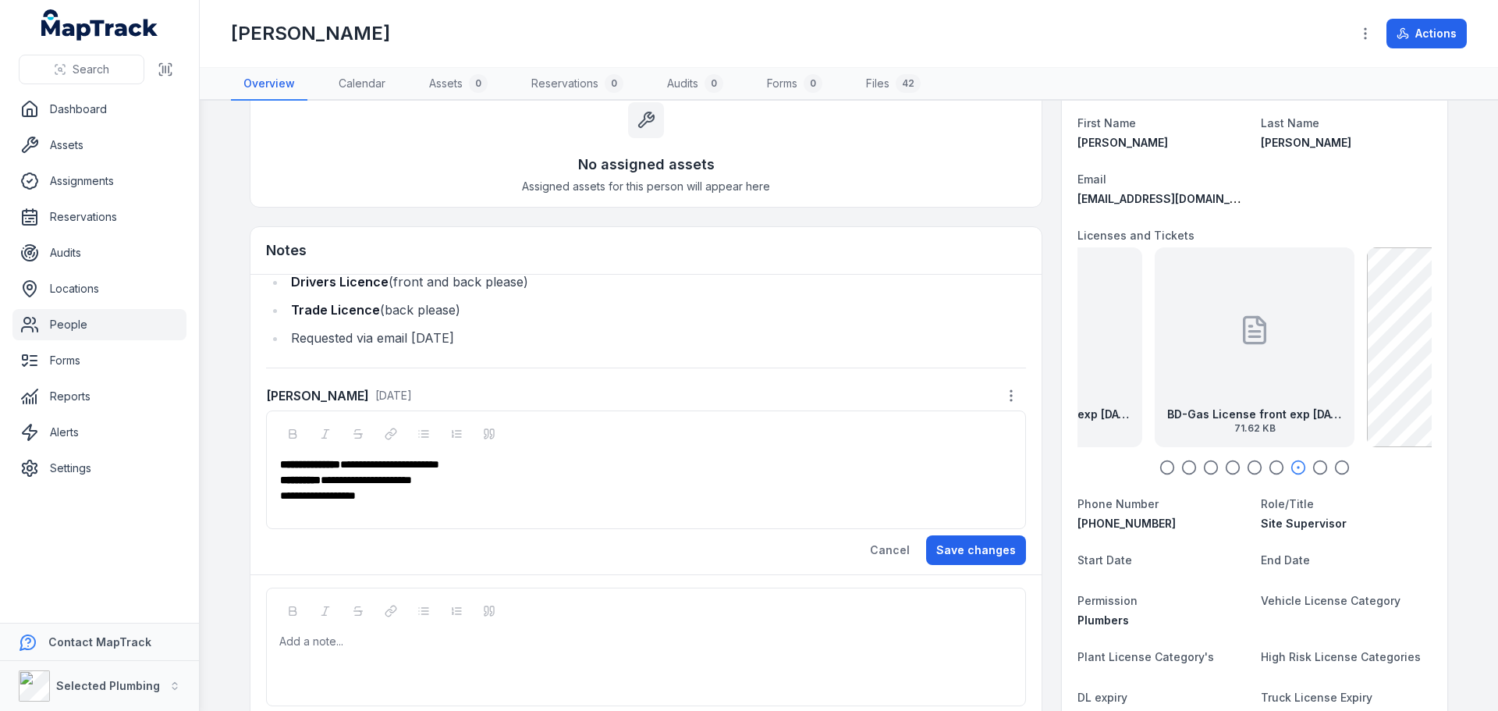
click at [454, 488] on div "**********" at bounding box center [646, 496] width 733 height 16
click at [455, 475] on div "**********" at bounding box center [646, 480] width 733 height 16
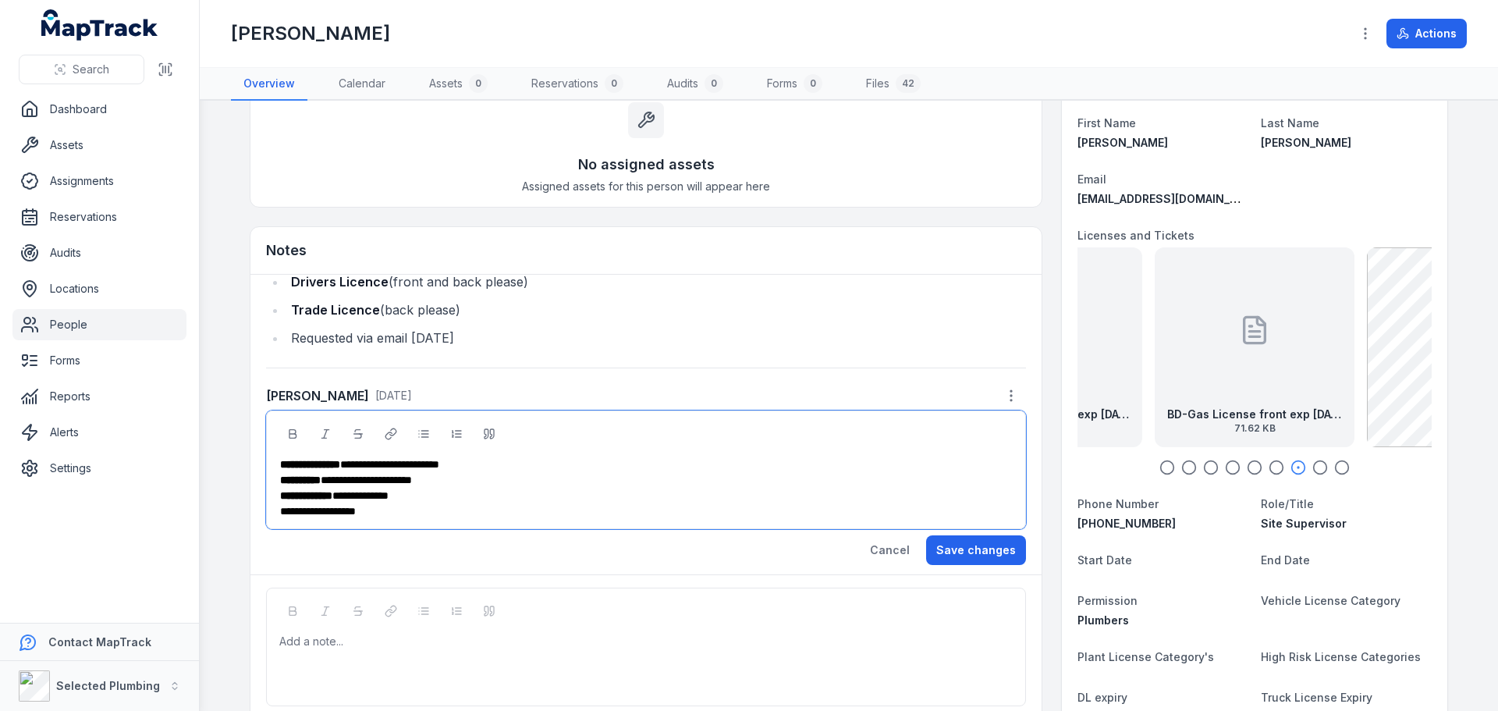
drag, startPoint x: 985, startPoint y: 556, endPoint x: 937, endPoint y: 551, distance: 48.7
click at [983, 555] on button "Save changes" at bounding box center [976, 550] width 100 height 30
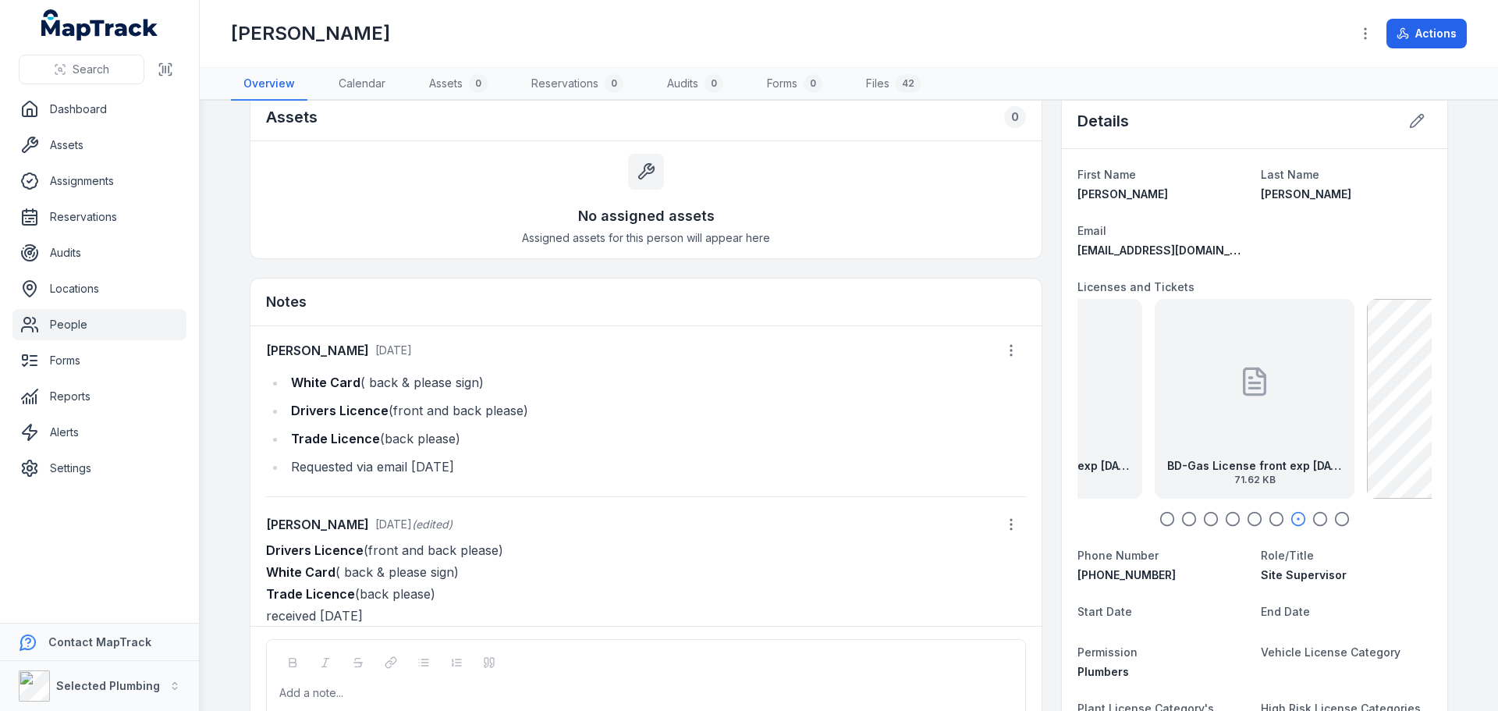
scroll to position [0, 0]
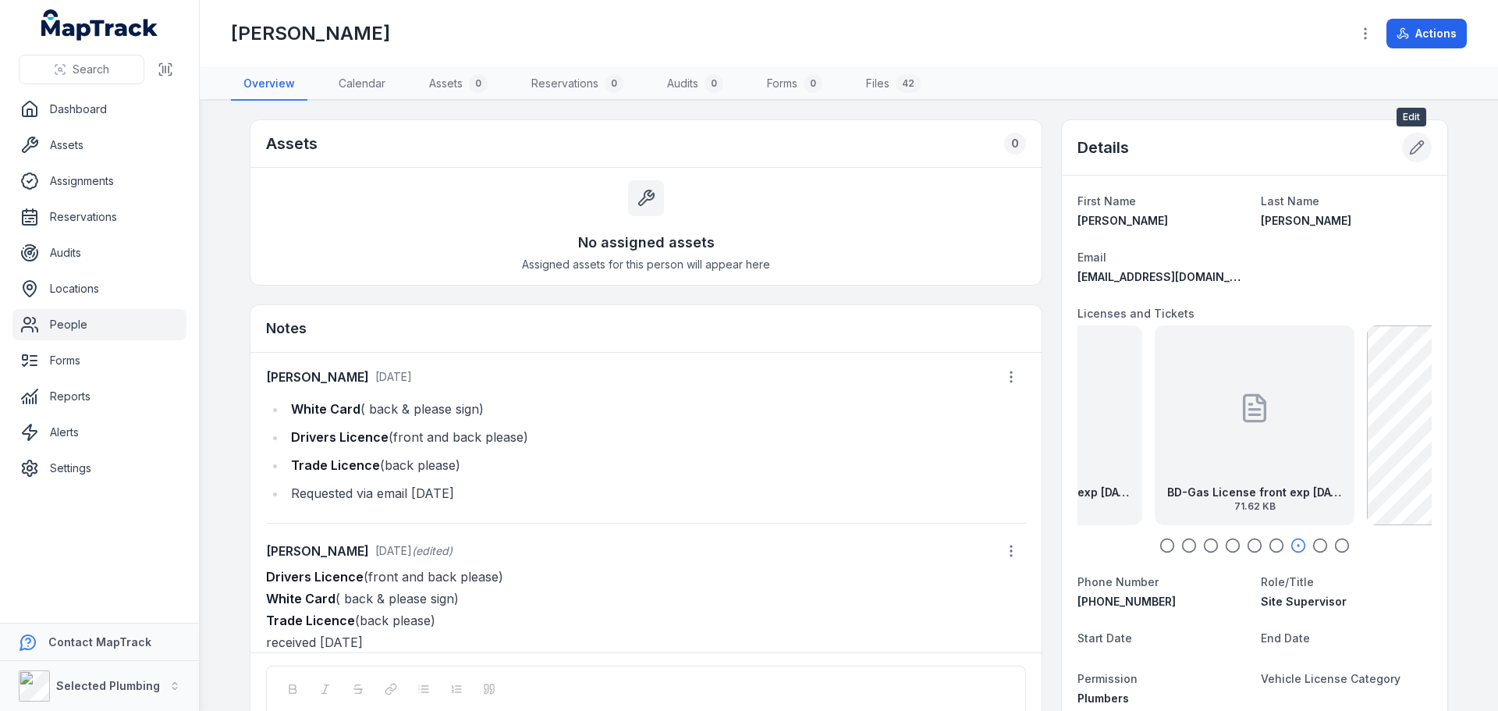
click at [1409, 151] on icon at bounding box center [1417, 148] width 16 height 16
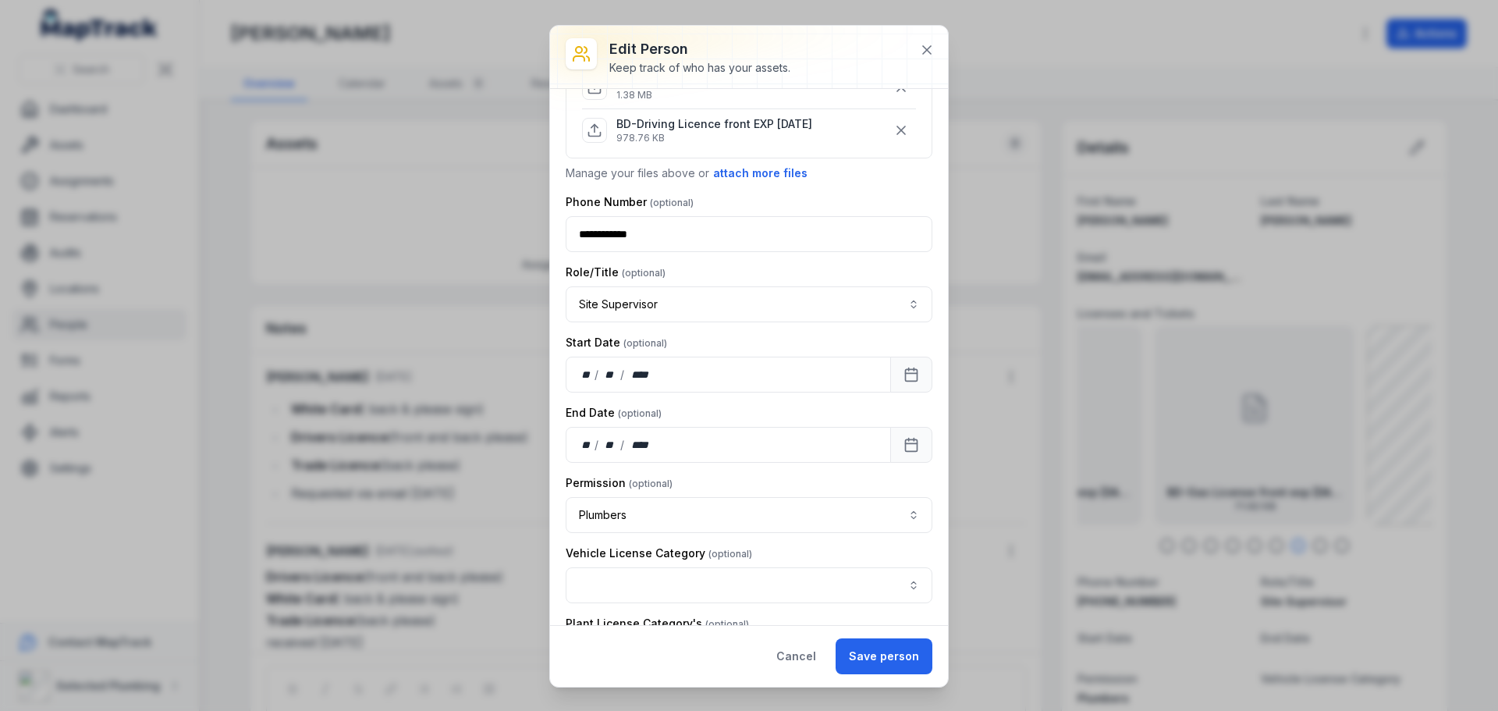
scroll to position [468, 0]
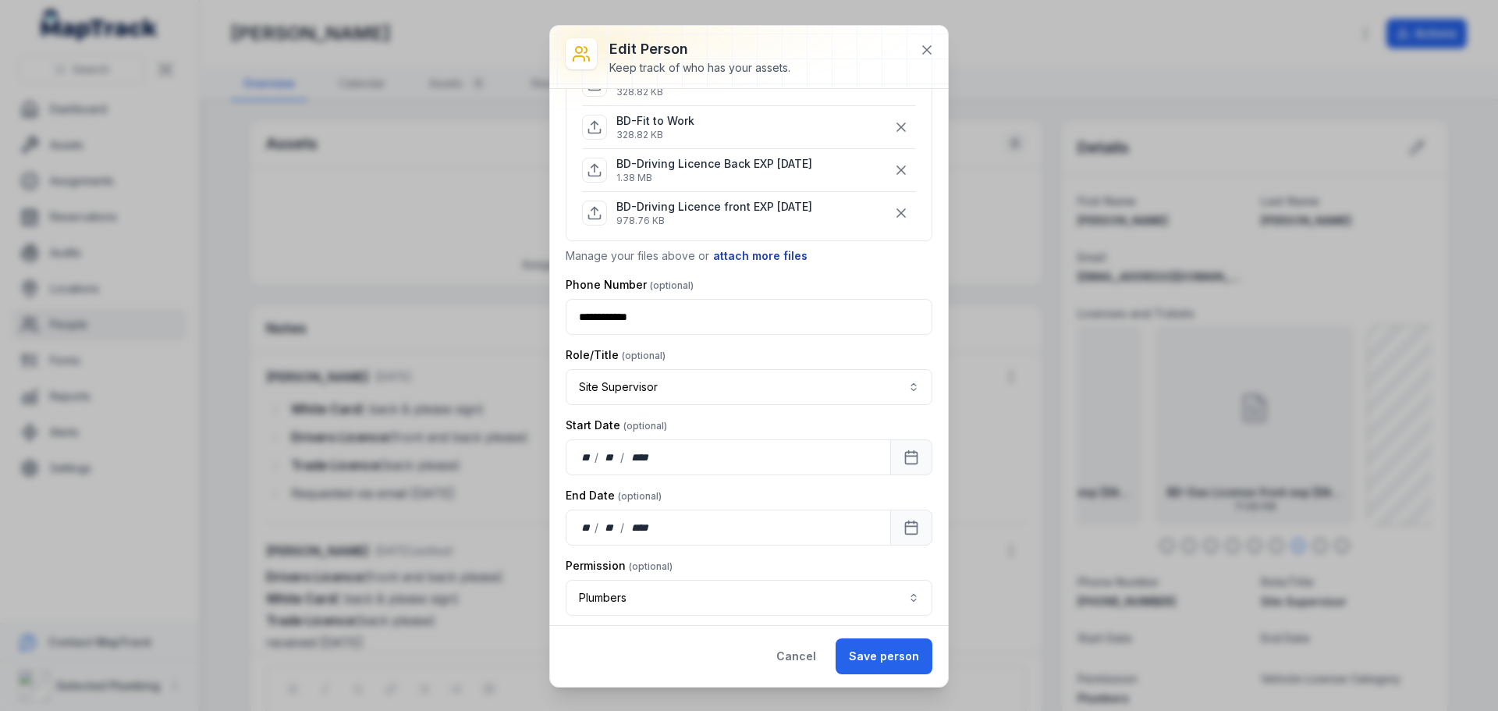
click at [740, 254] on button "attach more files" at bounding box center [760, 255] width 96 height 17
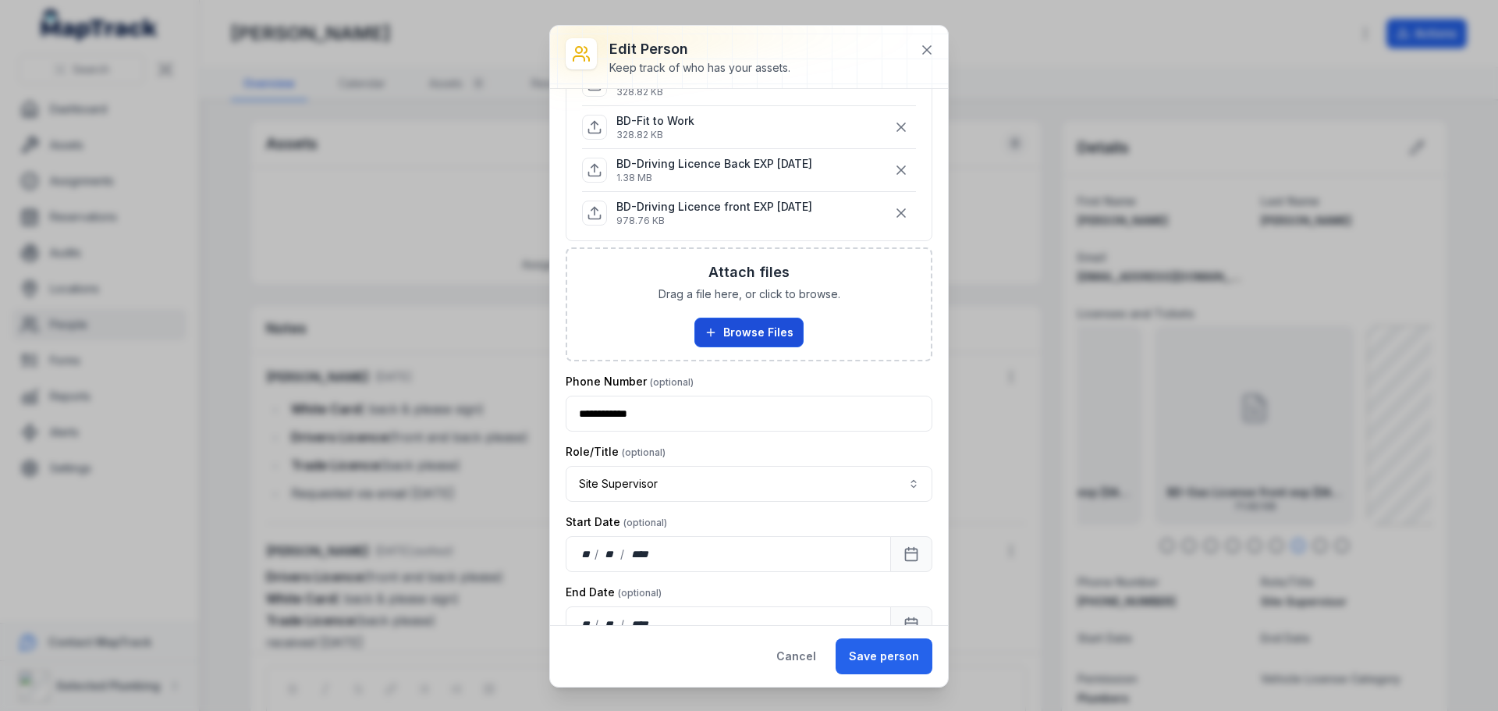
click at [793, 327] on button "Browse Files" at bounding box center [748, 333] width 109 height 30
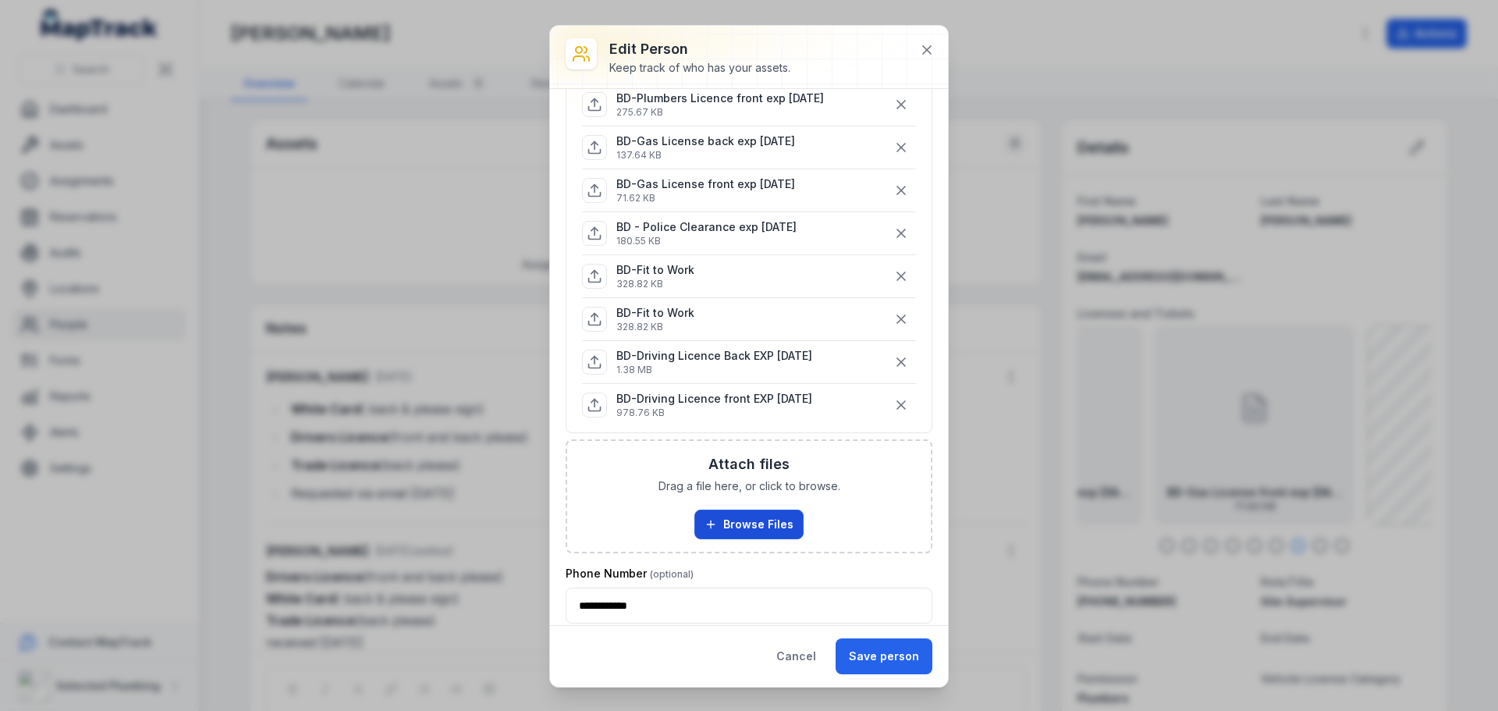
scroll to position [390, 0]
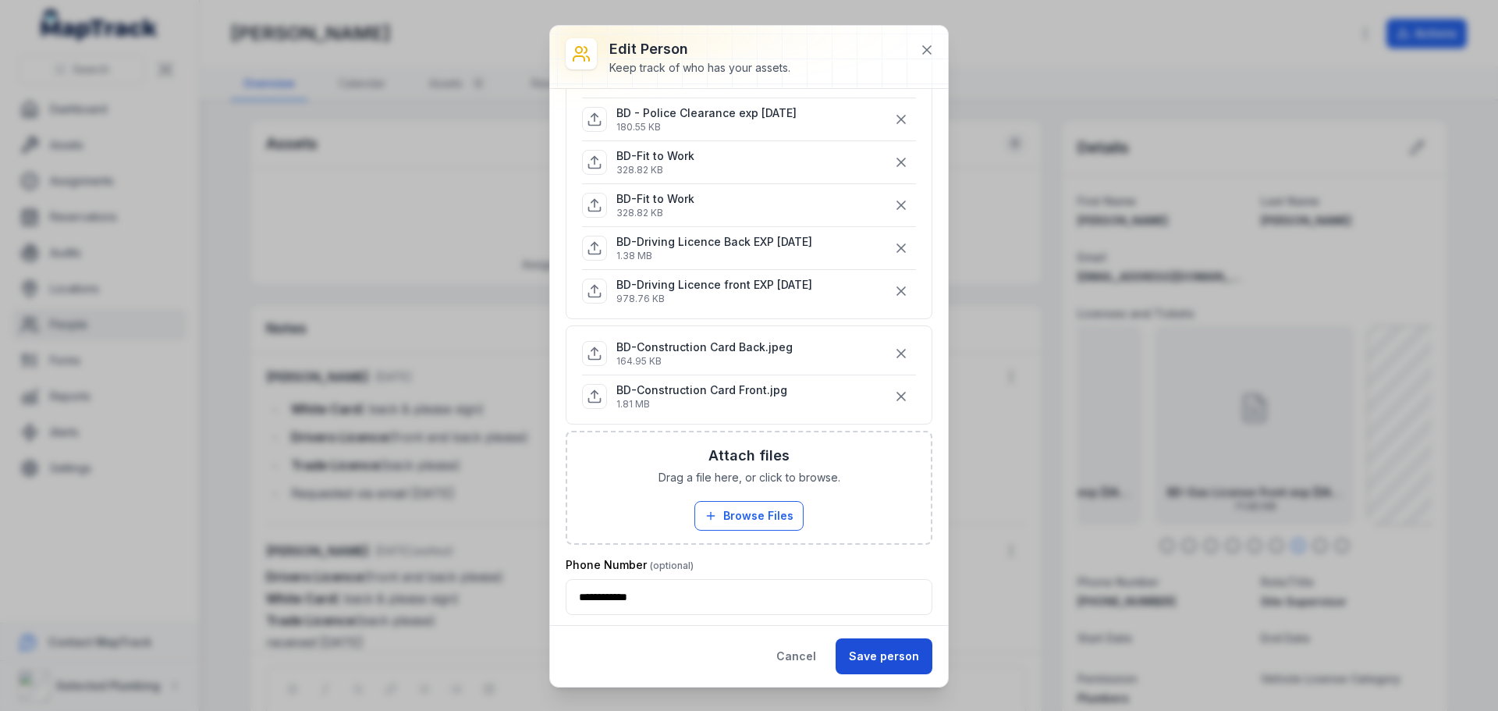
click at [879, 657] on button "Save person" at bounding box center [884, 656] width 97 height 36
